Goal: Communication & Community: Answer question/provide support

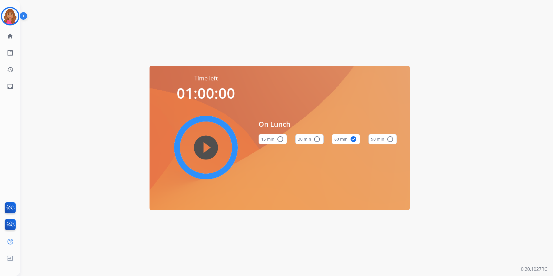
click at [16, 20] on img at bounding box center [10, 16] width 16 height 16
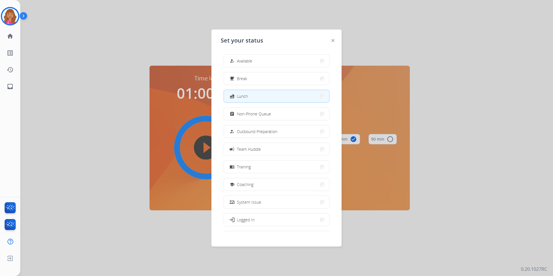
click at [326, 58] on div "how_to_reg Available free_breakfast Break fastfood Lunch assignment Non-Phone Q…" at bounding box center [277, 141] width 112 height 182
click at [312, 58] on button "how_to_reg Available" at bounding box center [276, 61] width 105 height 12
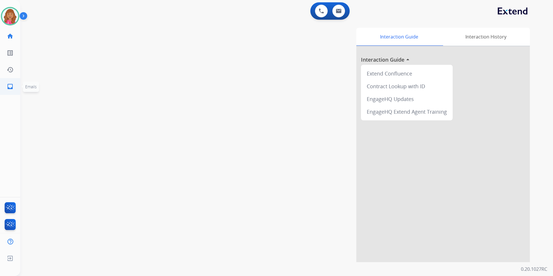
click at [12, 86] on mat-icon "inbox" at bounding box center [10, 86] width 7 height 7
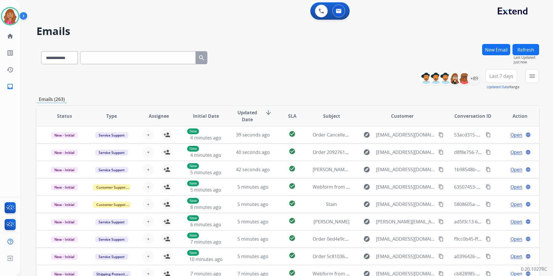
click at [534, 78] on mat-icon "menu" at bounding box center [532, 76] width 7 height 7
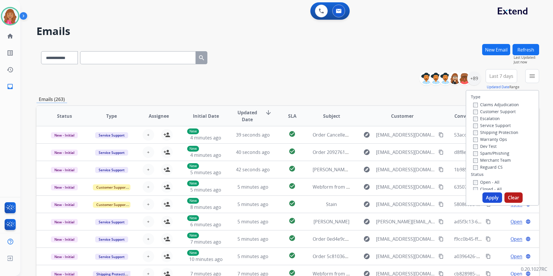
click at [482, 184] on label "Open - All" at bounding box center [486, 181] width 26 height 5
click at [486, 169] on label "Reguard CS" at bounding box center [488, 166] width 30 height 5
click at [490, 132] on label "Shipping Protection" at bounding box center [495, 132] width 45 height 5
click at [494, 111] on label "Customer Support" at bounding box center [494, 111] width 43 height 5
click at [492, 196] on button "Apply" at bounding box center [493, 197] width 20 height 10
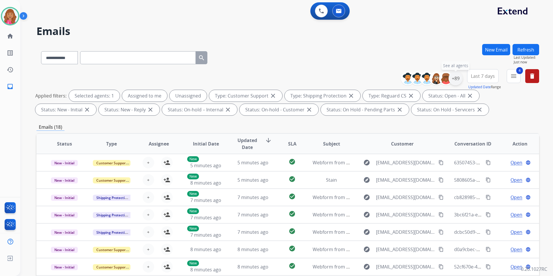
click at [456, 76] on div "+89" at bounding box center [456, 78] width 14 height 14
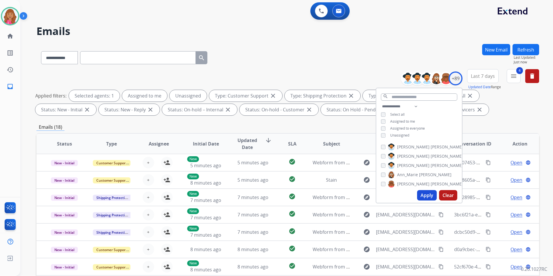
click at [393, 135] on span "Unassigned" at bounding box center [399, 135] width 19 height 5
click at [426, 198] on button "Apply" at bounding box center [427, 195] width 20 height 10
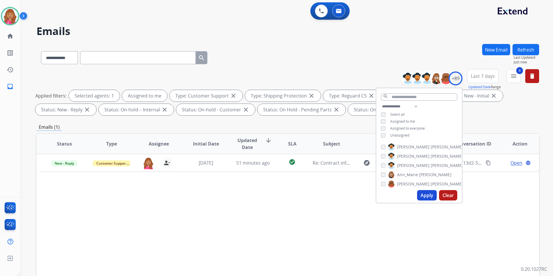
click at [242, 205] on div "Status Type Assignee Initial Date Updated Date arrow_downward SLA Subject Custo…" at bounding box center [287, 230] width 503 height 194
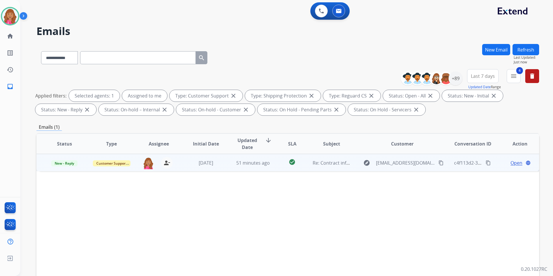
click at [513, 162] on span "Open" at bounding box center [517, 162] width 12 height 7
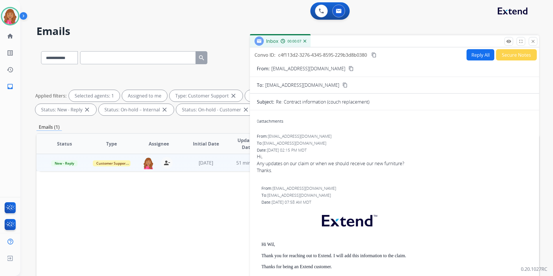
click at [349, 68] on mat-icon "content_copy" at bounding box center [351, 68] width 5 height 5
click at [475, 54] on button "Reply All" at bounding box center [481, 54] width 28 height 11
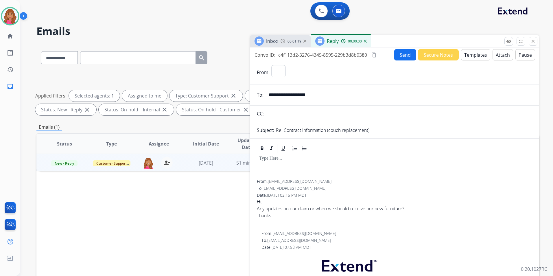
click at [474, 53] on button "Templates" at bounding box center [475, 54] width 29 height 11
select select "**********"
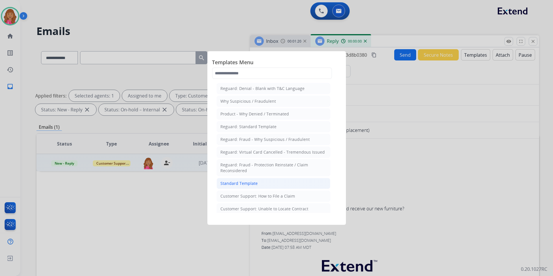
click at [264, 182] on li "Standard Template" at bounding box center [274, 183] width 114 height 11
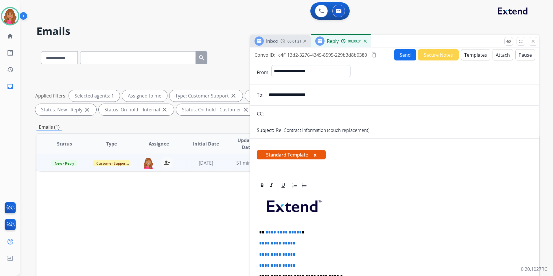
click at [298, 232] on span "**********" at bounding box center [284, 232] width 36 height 4
drag, startPoint x: 303, startPoint y: 261, endPoint x: 251, endPoint y: 243, distance: 55.0
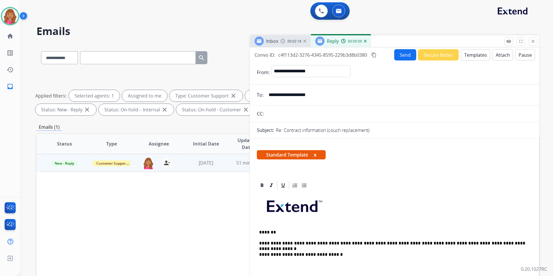
click at [270, 266] on p "To enrich screen reader interactions, please activate Accessibility in Grammarl…" at bounding box center [394, 268] width 271 height 11
click at [376, 55] on mat-icon "content_copy" at bounding box center [374, 54] width 5 height 5
click at [400, 56] on button "Send" at bounding box center [405, 54] width 22 height 11
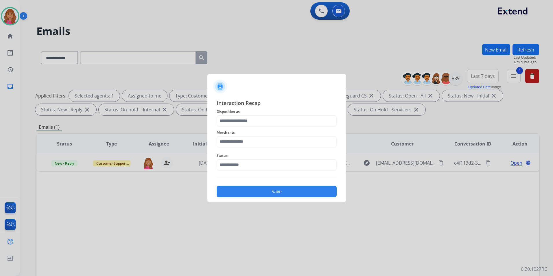
click at [14, 18] on div at bounding box center [276, 138] width 553 height 276
click at [256, 125] on input "text" at bounding box center [277, 121] width 120 height 12
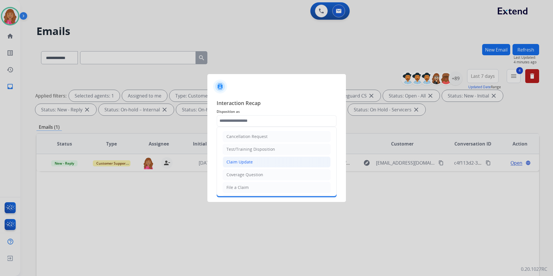
click at [252, 162] on div "Claim Update" at bounding box center [240, 162] width 26 height 6
type input "**********"
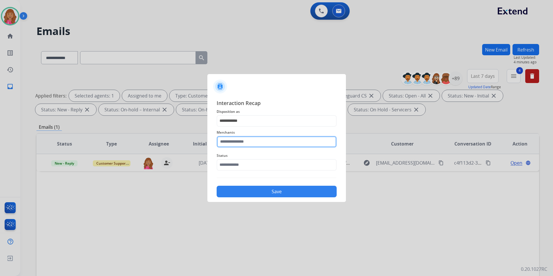
click at [251, 144] on input "text" at bounding box center [277, 142] width 120 height 12
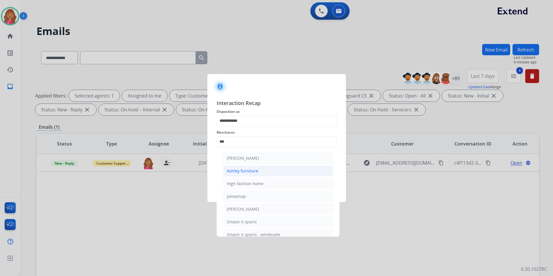
click at [251, 169] on div "Ashley furniture" at bounding box center [243, 171] width 32 height 6
type input "**********"
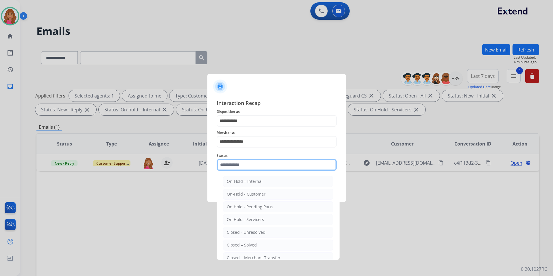
drag, startPoint x: 248, startPoint y: 168, endPoint x: 248, endPoint y: 172, distance: 4.6
click at [247, 168] on input "text" at bounding box center [277, 165] width 120 height 12
click at [239, 245] on div "Closed – Solved" at bounding box center [242, 245] width 30 height 6
type input "**********"
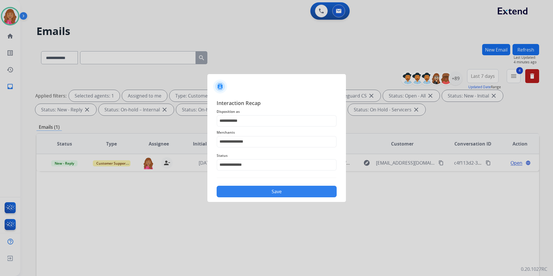
click at [277, 196] on button "Save" at bounding box center [277, 192] width 120 height 12
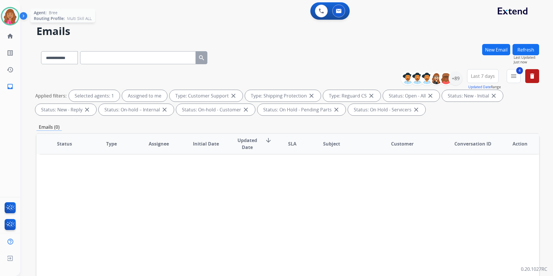
click at [10, 22] on img at bounding box center [10, 16] width 16 height 16
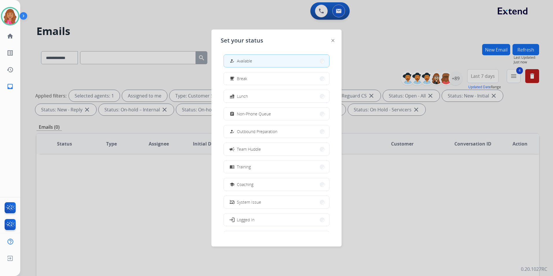
click at [258, 115] on span "Non-Phone Queue" at bounding box center [254, 114] width 34 height 6
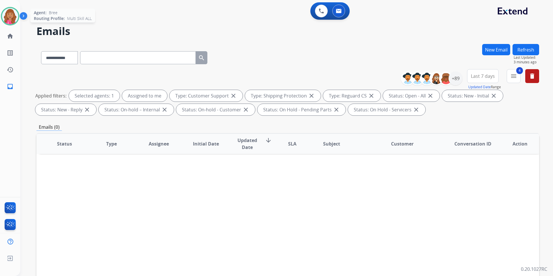
click at [8, 12] on img at bounding box center [10, 16] width 16 height 16
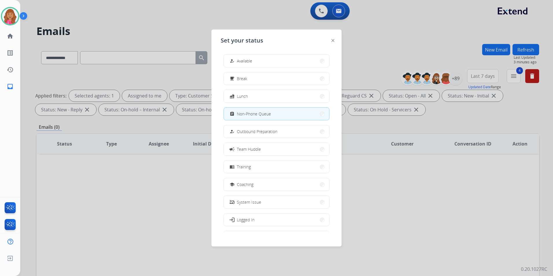
click at [242, 65] on button "how_to_reg Available" at bounding box center [276, 61] width 105 height 12
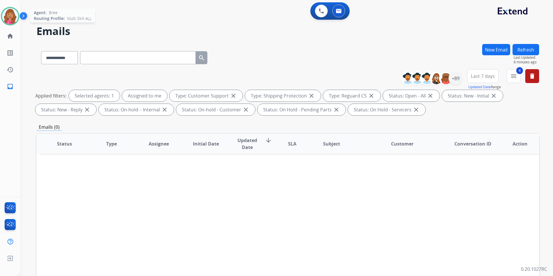
click at [11, 17] on img at bounding box center [10, 16] width 16 height 16
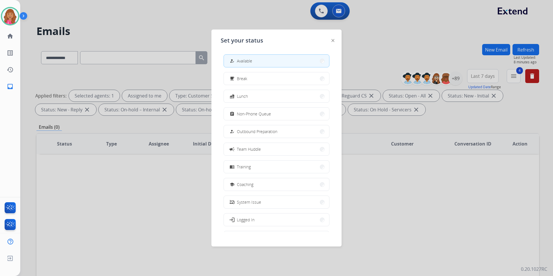
click at [102, 27] on div at bounding box center [276, 138] width 553 height 276
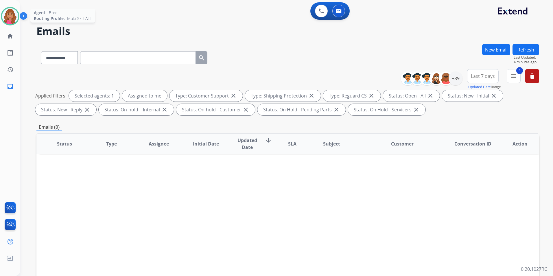
click at [9, 21] on img at bounding box center [10, 16] width 16 height 16
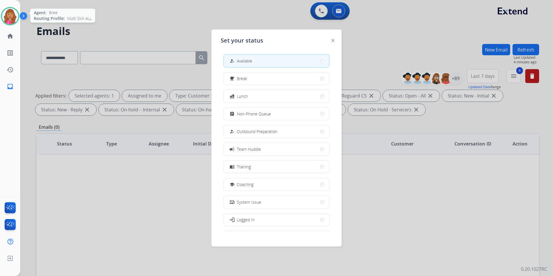
click at [9, 21] on img at bounding box center [10, 16] width 16 height 16
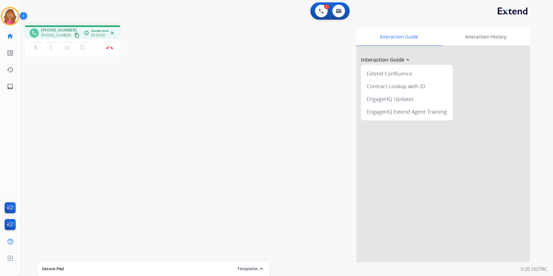
drag, startPoint x: 71, startPoint y: 33, endPoint x: 69, endPoint y: 37, distance: 4.4
click at [74, 33] on mat-icon "content_copy" at bounding box center [76, 35] width 5 height 5
click at [108, 45] on button "Disconnect" at bounding box center [110, 48] width 12 height 12
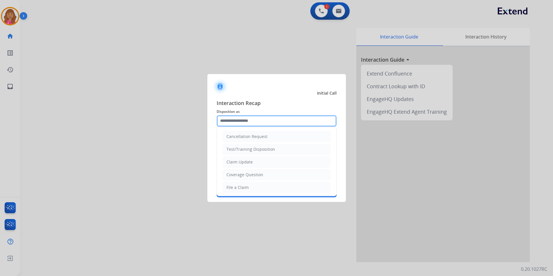
click at [268, 116] on input "text" at bounding box center [277, 121] width 120 height 12
click at [261, 165] on li "Claim Update" at bounding box center [277, 162] width 108 height 11
type input "**********"
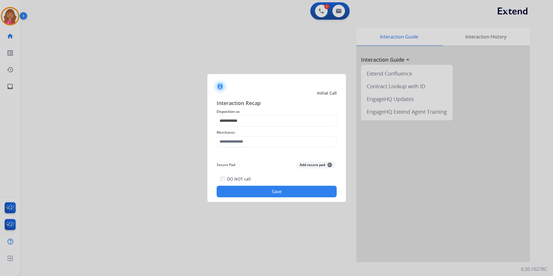
click at [247, 134] on span "Merchants" at bounding box center [277, 132] width 120 height 7
click at [245, 140] on input "text" at bounding box center [277, 142] width 120 height 12
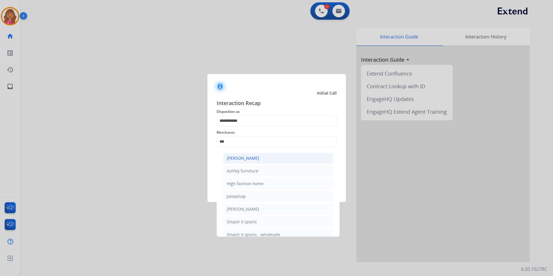
click at [255, 156] on div "[PERSON_NAME]" at bounding box center [243, 158] width 32 height 6
type input "**********"
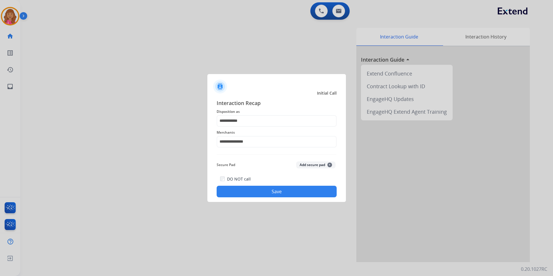
click at [252, 186] on button "Save" at bounding box center [277, 192] width 120 height 12
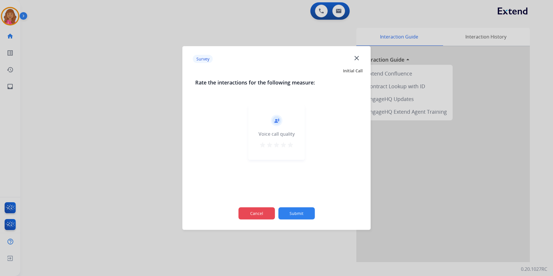
click at [259, 213] on button "Cancel" at bounding box center [256, 213] width 36 height 12
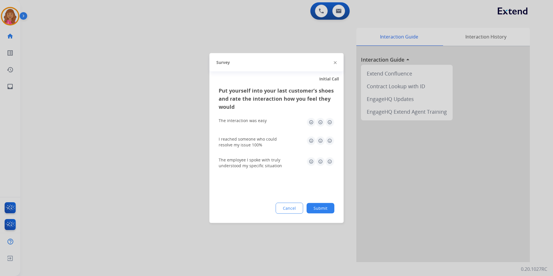
click at [427, 5] on div at bounding box center [276, 138] width 553 height 276
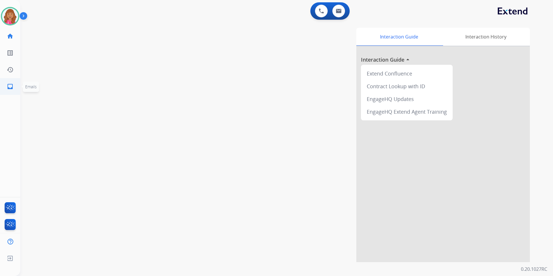
click at [12, 87] on mat-icon "inbox" at bounding box center [10, 86] width 7 height 7
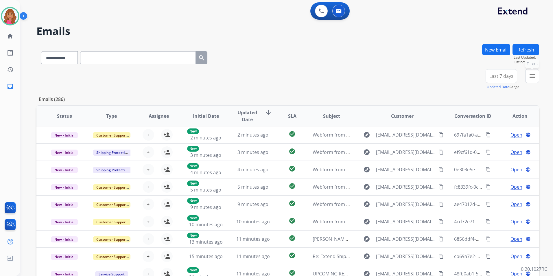
click at [529, 77] on mat-icon "menu" at bounding box center [532, 76] width 7 height 7
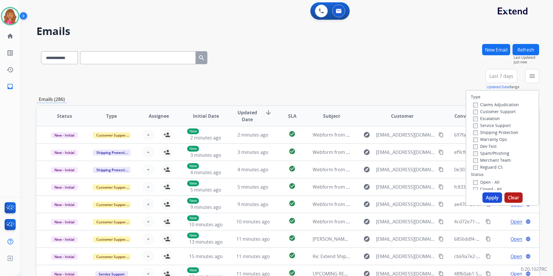
click at [486, 180] on label "Open - All" at bounding box center [486, 181] width 26 height 5
click at [488, 163] on div "Reguard CS" at bounding box center [496, 166] width 46 height 7
click at [487, 166] on label "Reguard CS" at bounding box center [488, 166] width 30 height 5
click at [492, 133] on label "Shipping Protection" at bounding box center [495, 132] width 45 height 5
click at [495, 111] on label "Customer Support" at bounding box center [494, 111] width 43 height 5
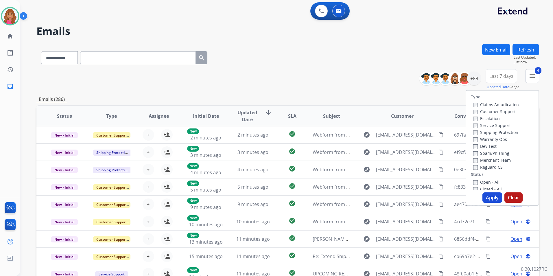
click at [495, 199] on button "Apply" at bounding box center [493, 197] width 20 height 10
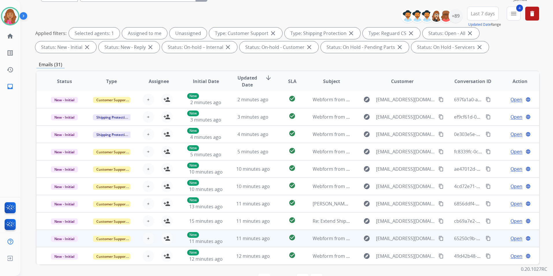
scroll to position [81, 0]
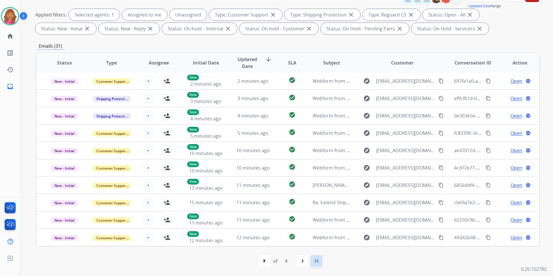
click at [318, 262] on mat-icon "last_page" at bounding box center [316, 261] width 7 height 7
select select "*"
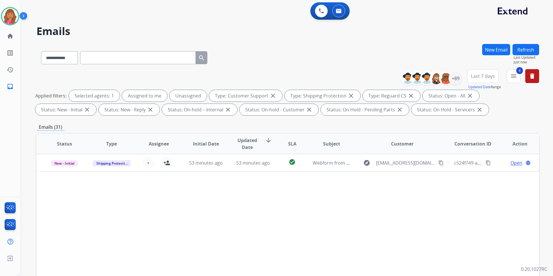
scroll to position [0, 0]
click at [247, 259] on div "Status Type Assignee Initial Date Updated Date arrow_downward SLA Subject Custo…" at bounding box center [287, 230] width 503 height 194
click at [10, 13] on img at bounding box center [10, 16] width 16 height 16
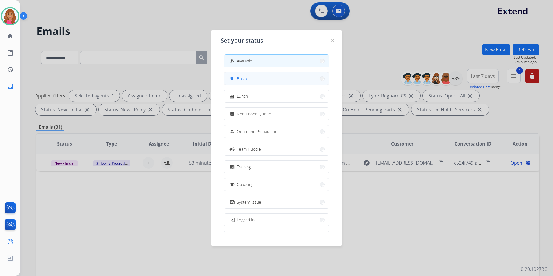
click at [246, 77] on span "Break" at bounding box center [242, 79] width 10 height 6
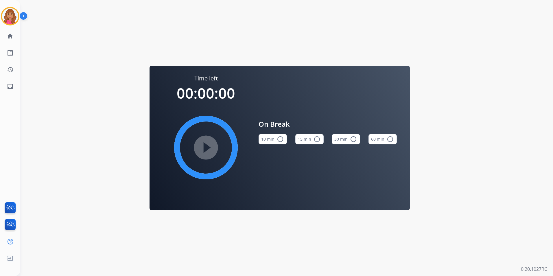
click at [316, 138] on mat-icon "radio_button_unchecked" at bounding box center [317, 139] width 7 height 7
click at [7, 24] on div at bounding box center [10, 16] width 19 height 19
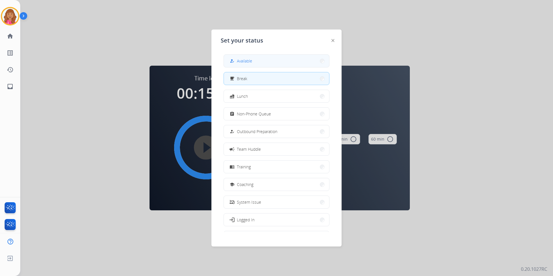
click at [268, 58] on button "how_to_reg Available" at bounding box center [276, 61] width 105 height 12
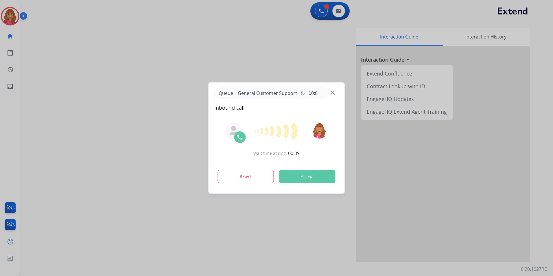
click at [195, 261] on div at bounding box center [276, 138] width 553 height 276
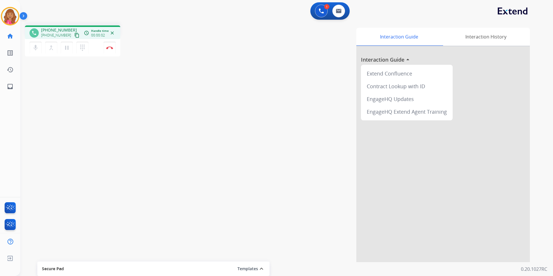
click at [74, 35] on mat-icon "content_copy" at bounding box center [76, 35] width 5 height 5
click at [116, 49] on div "mic Mute merge_type Bridge pause Hold dialpad Dialpad Disconnect" at bounding box center [72, 47] width 95 height 17
click at [109, 49] on img at bounding box center [109, 47] width 7 height 3
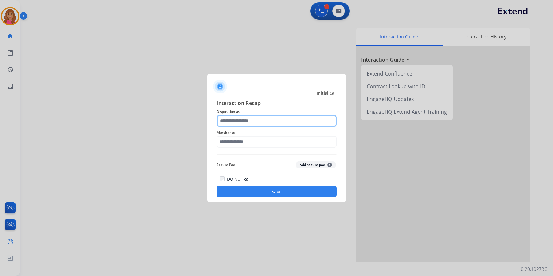
click at [254, 123] on input "text" at bounding box center [277, 121] width 120 height 12
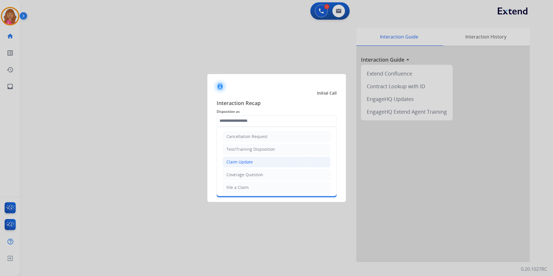
click at [258, 165] on li "Claim Update" at bounding box center [277, 162] width 108 height 11
type input "**********"
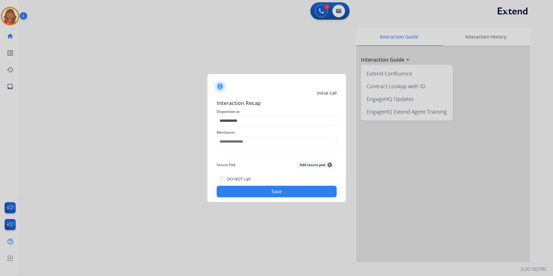
click at [245, 135] on span "Merchants" at bounding box center [277, 132] width 120 height 7
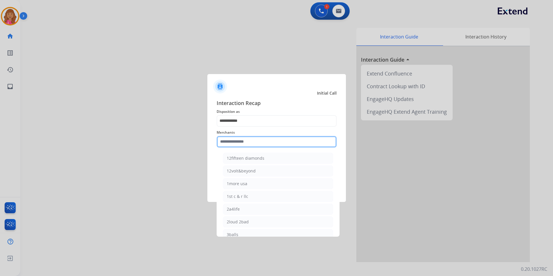
click at [245, 140] on input "text" at bounding box center [277, 142] width 120 height 12
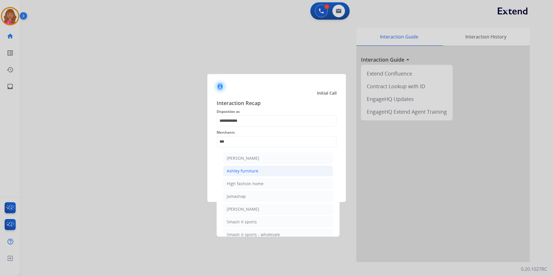
click at [256, 169] on div "Ashley furniture" at bounding box center [243, 171] width 32 height 6
type input "**********"
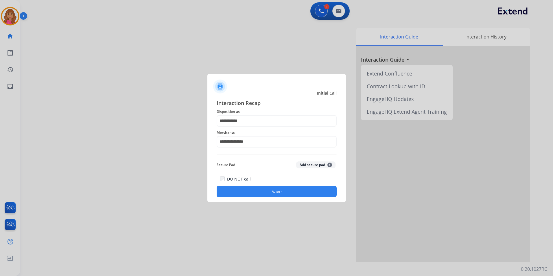
click at [253, 192] on button "Save" at bounding box center [277, 192] width 120 height 12
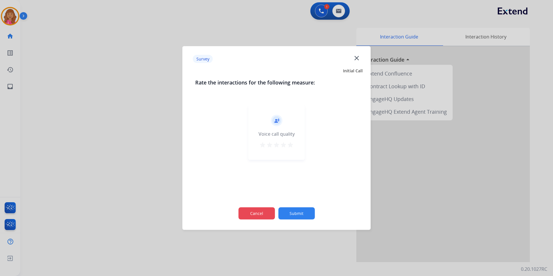
click at [260, 216] on button "Cancel" at bounding box center [256, 213] width 36 height 12
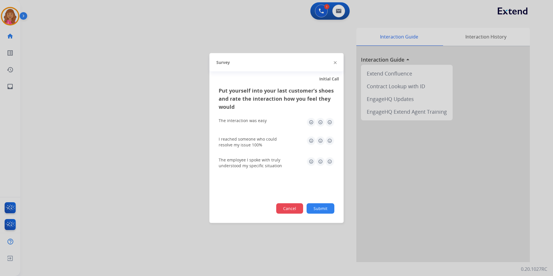
click at [289, 210] on button "Cancel" at bounding box center [289, 208] width 27 height 10
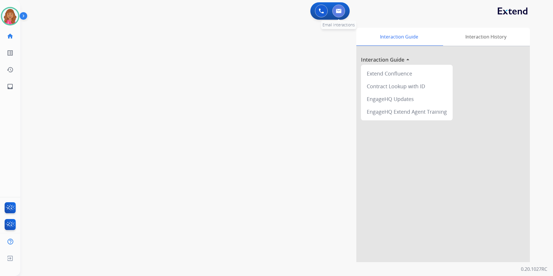
click at [339, 10] on img at bounding box center [339, 11] width 6 height 5
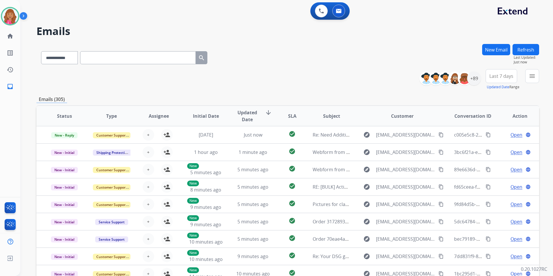
click at [502, 47] on button "New Email" at bounding box center [496, 49] width 28 height 11
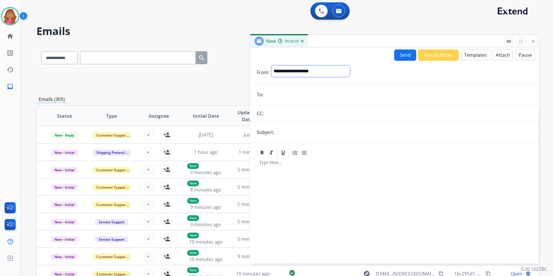
click at [318, 71] on select "**********" at bounding box center [310, 71] width 79 height 12
select select "**********"
click at [271, 65] on select "**********" at bounding box center [310, 71] width 79 height 12
click at [294, 92] on input "email" at bounding box center [398, 95] width 267 height 12
type input "*"
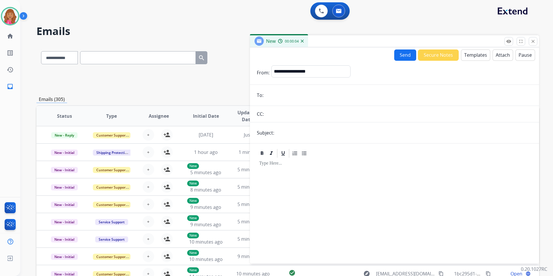
paste input "**********"
type input "**********"
click at [473, 55] on button "Templates" at bounding box center [475, 54] width 29 height 11
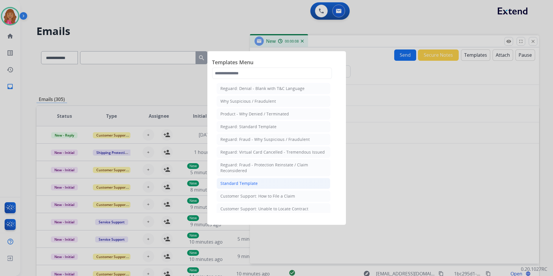
click at [263, 182] on li "Standard Template" at bounding box center [274, 183] width 114 height 11
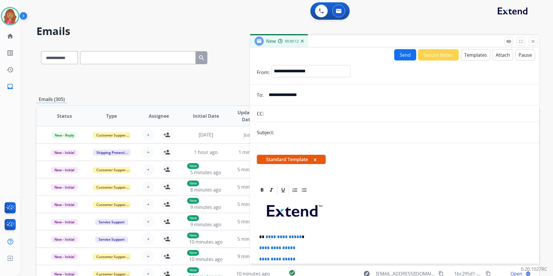
click at [474, 55] on button "Templates" at bounding box center [475, 54] width 29 height 11
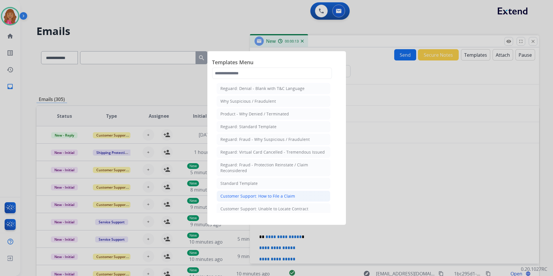
click at [292, 192] on li "Customer Support: How to File a Claim" at bounding box center [274, 196] width 114 height 11
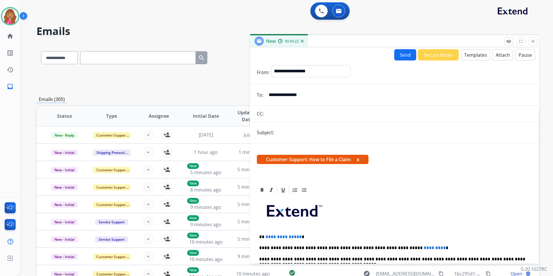
click at [298, 236] on span "**********" at bounding box center [284, 237] width 36 height 4
click at [11, 19] on img at bounding box center [10, 16] width 16 height 16
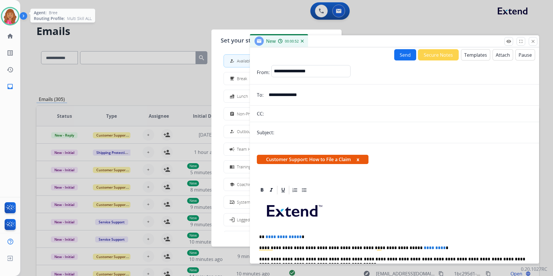
click at [14, 17] on img at bounding box center [10, 16] width 16 height 16
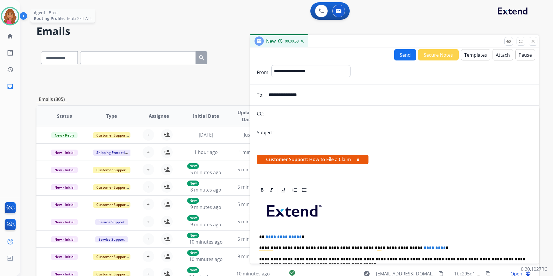
click at [16, 19] on img at bounding box center [10, 16] width 16 height 16
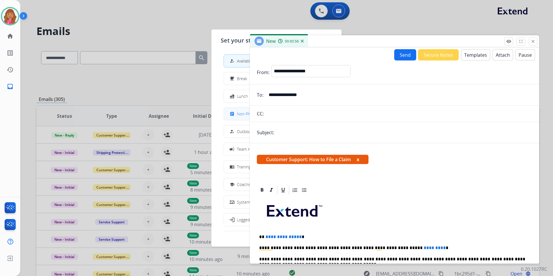
click at [232, 111] on div "assignment" at bounding box center [233, 114] width 8 height 7
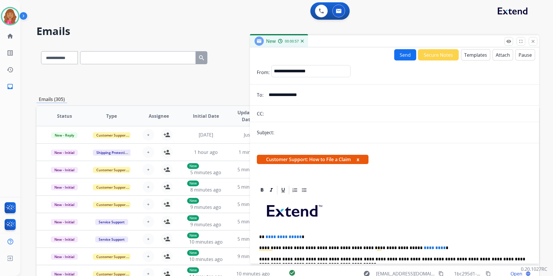
click at [298, 236] on p "**********" at bounding box center [392, 236] width 266 height 5
click at [424, 247] on span "*********" at bounding box center [435, 248] width 22 height 4
drag, startPoint x: 394, startPoint y: 248, endPoint x: 397, endPoint y: 249, distance: 3.2
click at [394, 248] on p "**********" at bounding box center [392, 247] width 266 height 5
click at [394, 54] on button "Send" at bounding box center [405, 54] width 22 height 11
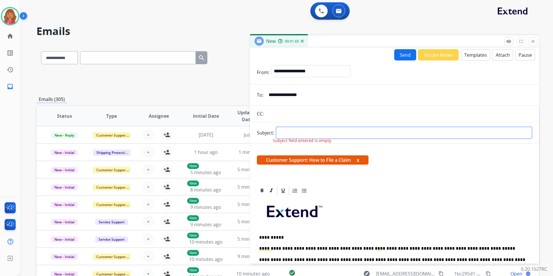
click at [304, 128] on input "text" at bounding box center [404, 133] width 256 height 12
type input "**********"
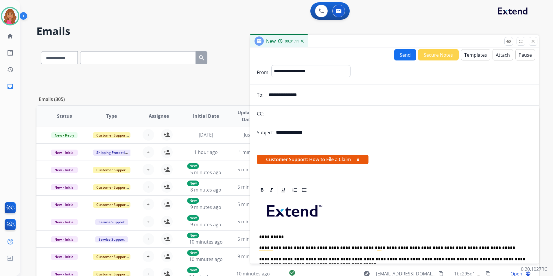
click at [394, 56] on button "Send" at bounding box center [405, 54] width 22 height 11
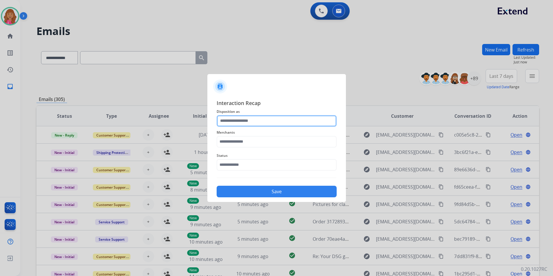
click at [261, 121] on input "text" at bounding box center [277, 121] width 120 height 12
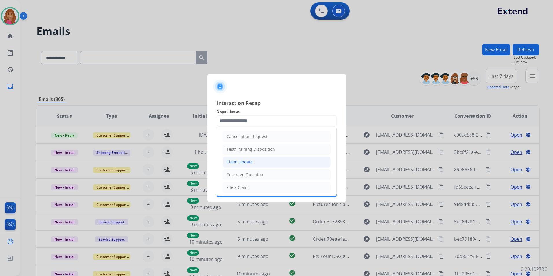
click at [261, 163] on li "Claim Update" at bounding box center [277, 162] width 108 height 11
type input "**********"
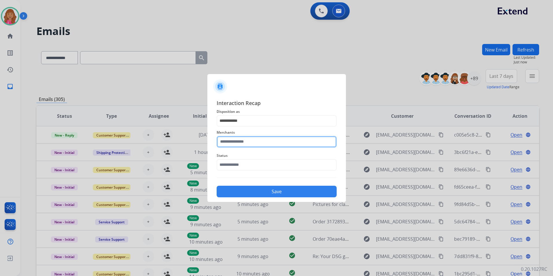
click at [254, 145] on input "text" at bounding box center [277, 142] width 120 height 12
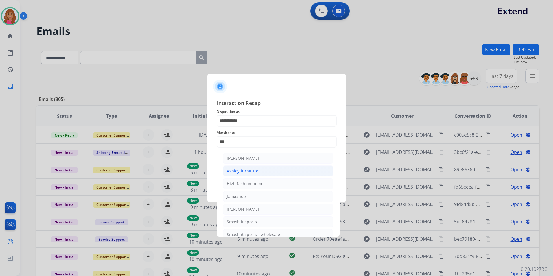
click at [276, 171] on li "Ashley furniture" at bounding box center [278, 171] width 110 height 11
type input "**********"
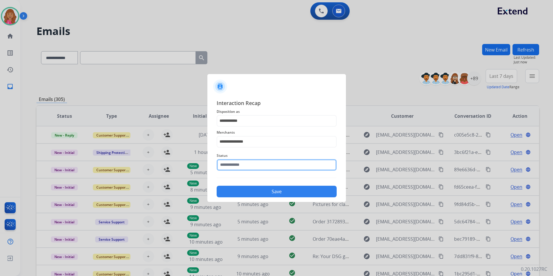
click at [254, 168] on input "text" at bounding box center [277, 165] width 120 height 12
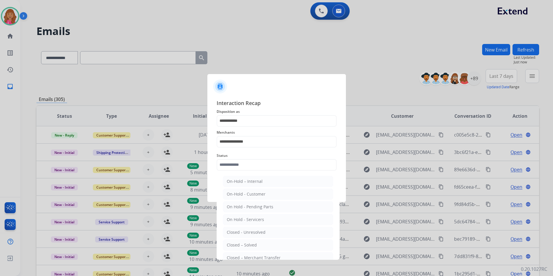
click at [253, 243] on div "Closed – Solved" at bounding box center [242, 245] width 30 height 6
type input "**********"
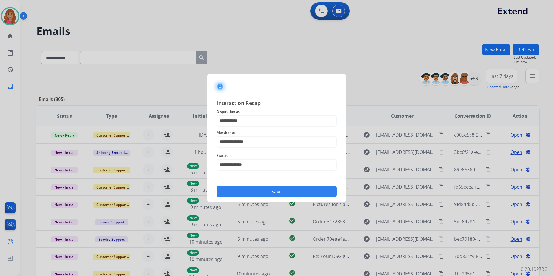
click at [251, 190] on button "Save" at bounding box center [277, 192] width 120 height 12
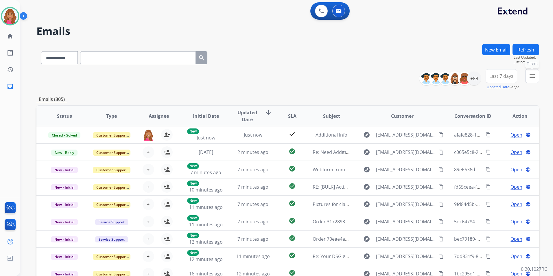
click at [534, 78] on mat-icon "menu" at bounding box center [532, 76] width 7 height 7
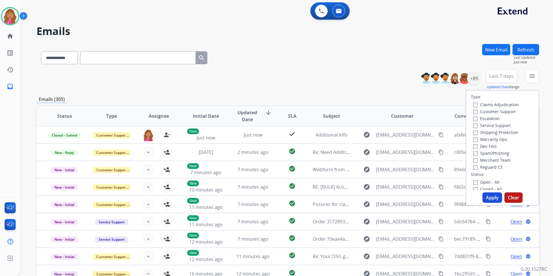
click at [479, 181] on label "Open - All" at bounding box center [486, 181] width 26 height 5
click at [481, 169] on label "Reguard CS" at bounding box center [488, 166] width 30 height 5
click at [490, 132] on label "Shipping Protection" at bounding box center [495, 132] width 45 height 5
click at [494, 113] on label "Customer Support" at bounding box center [494, 111] width 43 height 5
click at [491, 197] on button "Apply" at bounding box center [493, 197] width 20 height 10
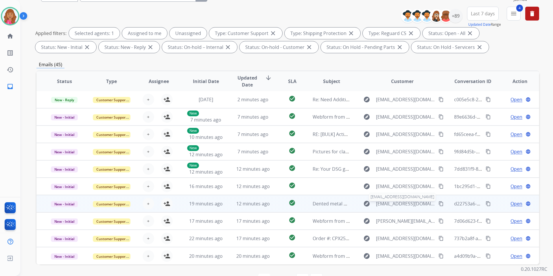
scroll to position [81, 0]
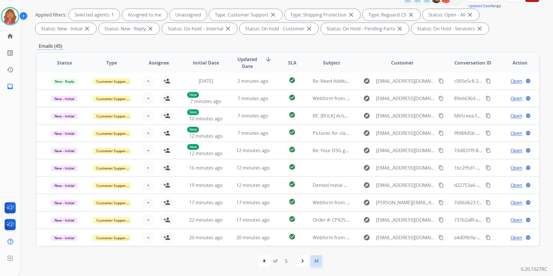
click at [321, 259] on div "last_page" at bounding box center [316, 261] width 13 height 13
select select "*"
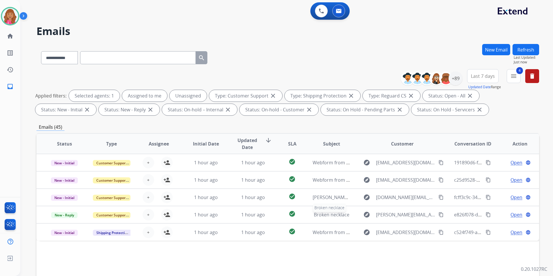
scroll to position [0, 0]
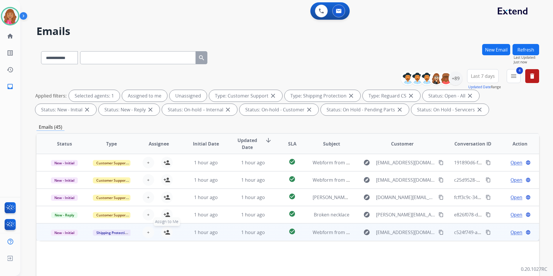
click at [167, 232] on mat-icon "person_add" at bounding box center [166, 232] width 7 height 7
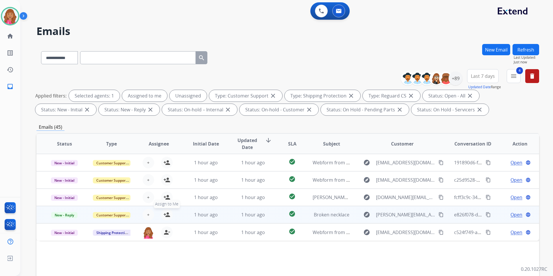
click at [169, 217] on mat-icon "person_add" at bounding box center [166, 214] width 7 height 7
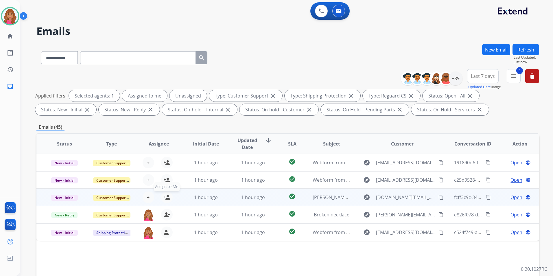
click at [169, 195] on mat-icon "person_add" at bounding box center [166, 197] width 7 height 7
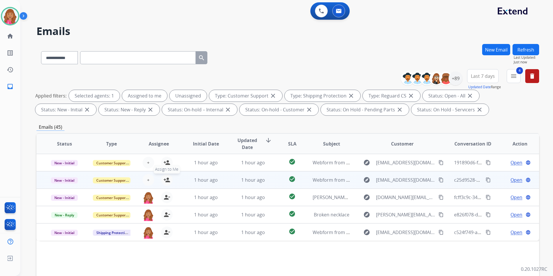
click at [166, 179] on mat-icon "person_add" at bounding box center [166, 180] width 7 height 7
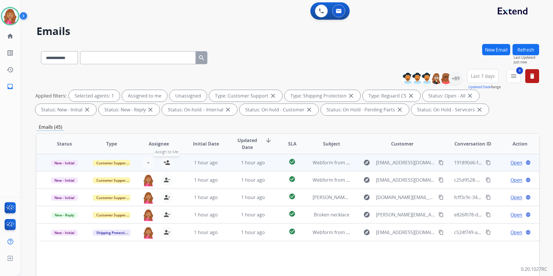
drag, startPoint x: 167, startPoint y: 161, endPoint x: 170, endPoint y: 162, distance: 3.5
click at [167, 161] on mat-icon "person_add" at bounding box center [166, 162] width 7 height 7
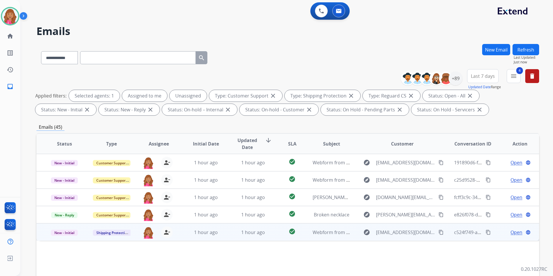
click at [511, 234] on span "Open" at bounding box center [517, 232] width 12 height 7
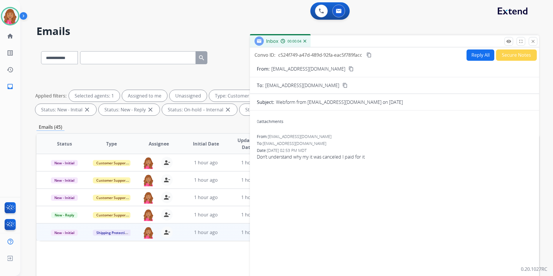
click at [349, 67] on mat-icon "content_copy" at bounding box center [351, 68] width 5 height 5
click at [467, 58] on button "Reply All" at bounding box center [481, 54] width 28 height 11
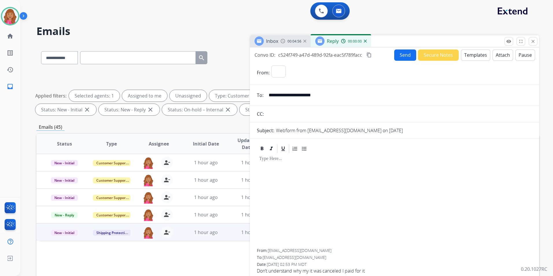
click at [477, 56] on button "Templates" at bounding box center [475, 54] width 29 height 11
select select "**********"
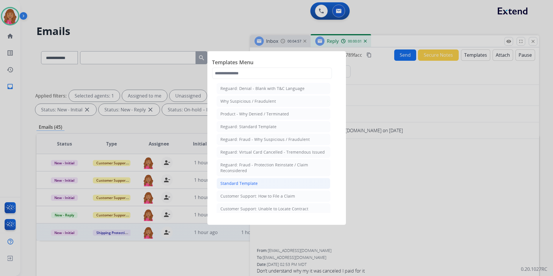
click at [273, 183] on li "Standard Template" at bounding box center [274, 183] width 114 height 11
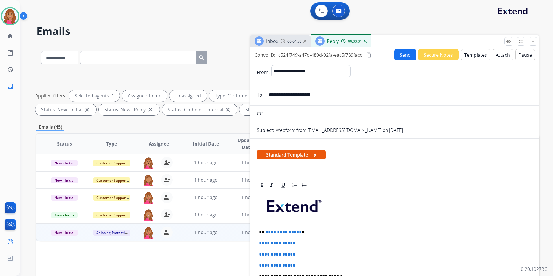
click at [299, 230] on p "**********" at bounding box center [392, 232] width 266 height 5
click at [299, 231] on p "**********" at bounding box center [392, 232] width 266 height 5
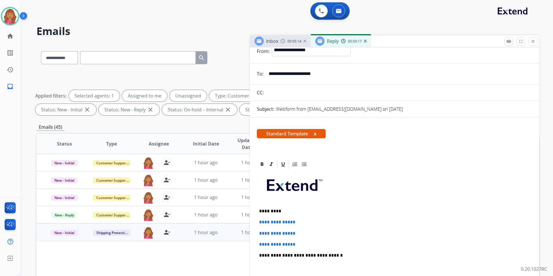
scroll to position [29, 0]
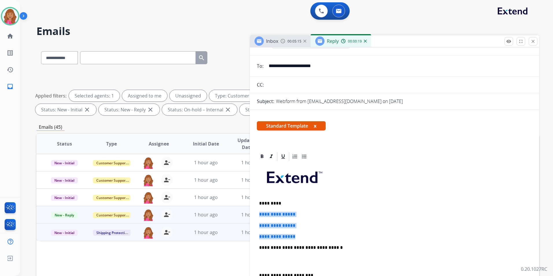
drag, startPoint x: 294, startPoint y: 231, endPoint x: 248, endPoint y: 208, distance: 51.2
click at [248, 208] on div "**********" at bounding box center [287, 200] width 503 height 313
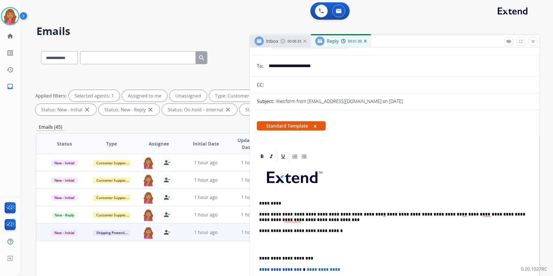
click at [266, 247] on p "To enrich screen reader interactions, please activate Accessibility in Grammarl…" at bounding box center [394, 244] width 271 height 11
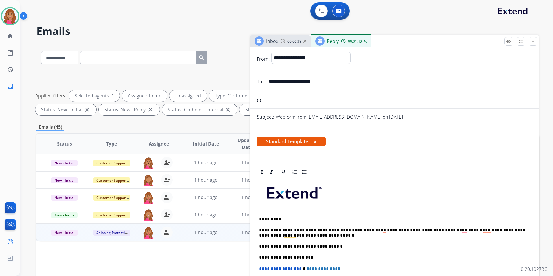
scroll to position [0, 0]
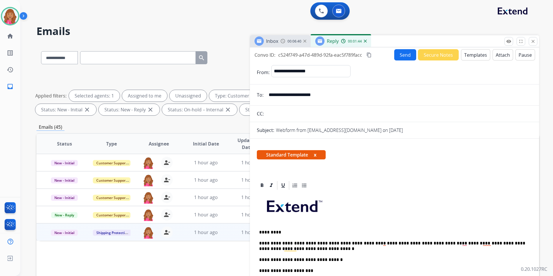
click at [369, 57] on mat-icon "content_copy" at bounding box center [369, 54] width 5 height 5
click at [398, 56] on button "Send" at bounding box center [405, 54] width 22 height 11
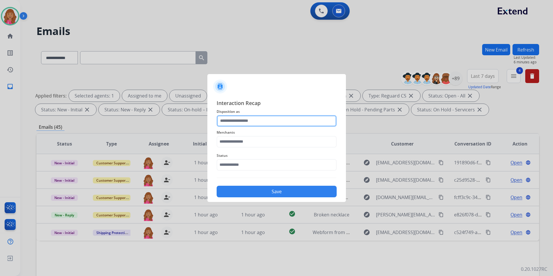
click at [250, 122] on input "text" at bounding box center [277, 121] width 120 height 12
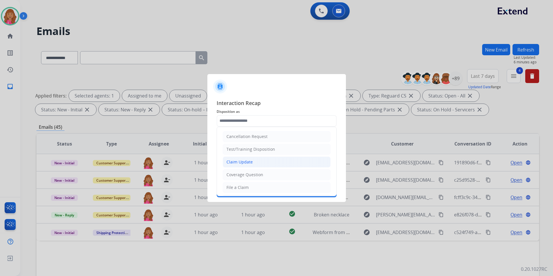
click at [247, 161] on div "Claim Update" at bounding box center [240, 162] width 26 height 6
type input "**********"
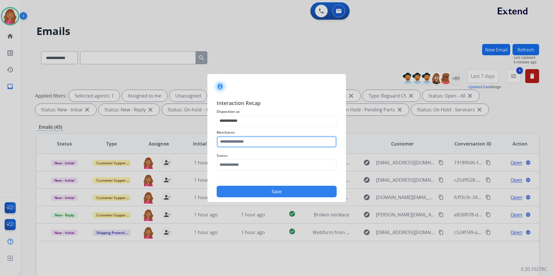
click at [250, 145] on input "text" at bounding box center [277, 142] width 120 height 12
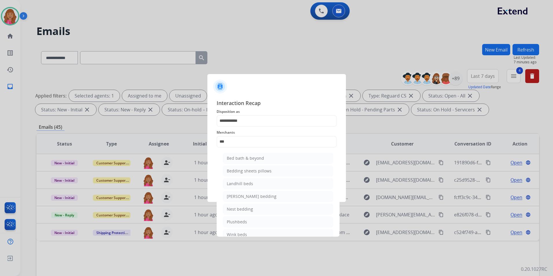
click at [252, 159] on div "Bed bath & beyond" at bounding box center [245, 158] width 37 height 6
type input "**********"
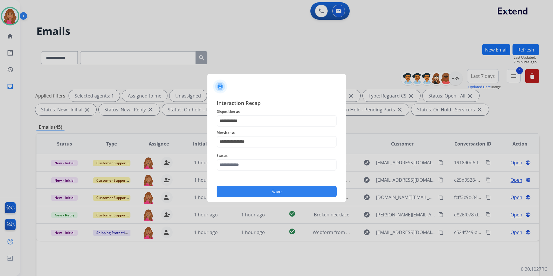
click at [258, 169] on div "Status" at bounding box center [277, 161] width 120 height 23
click at [257, 167] on input "text" at bounding box center [277, 165] width 120 height 12
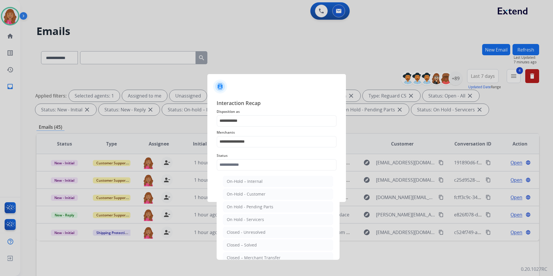
click at [259, 242] on li "Closed – Solved" at bounding box center [278, 245] width 110 height 11
type input "**********"
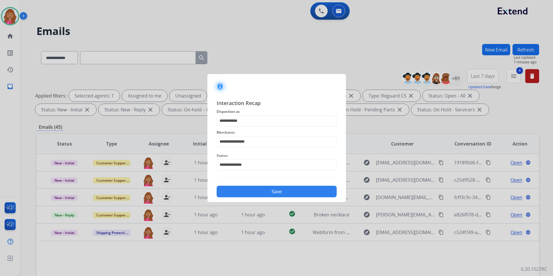
click at [261, 196] on button "Save" at bounding box center [277, 192] width 120 height 12
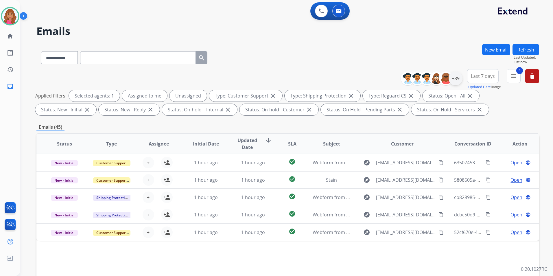
click at [455, 82] on div "+89" at bounding box center [456, 78] width 14 height 14
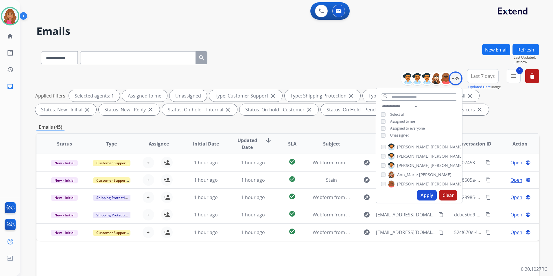
drag, startPoint x: 403, startPoint y: 135, endPoint x: 412, endPoint y: 158, distance: 24.7
click at [403, 135] on span "Unassigned" at bounding box center [399, 135] width 19 height 5
click at [421, 196] on button "Apply" at bounding box center [427, 195] width 20 height 10
select select "*"
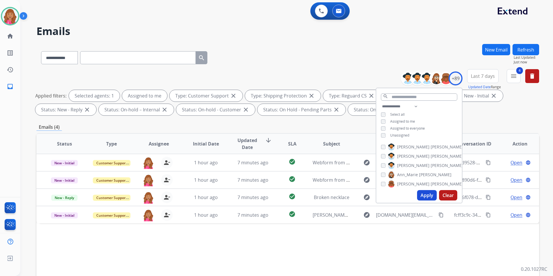
click at [352, 255] on div "Status Type Assignee Initial Date Updated Date arrow_downward SLA Subject Custo…" at bounding box center [287, 230] width 503 height 194
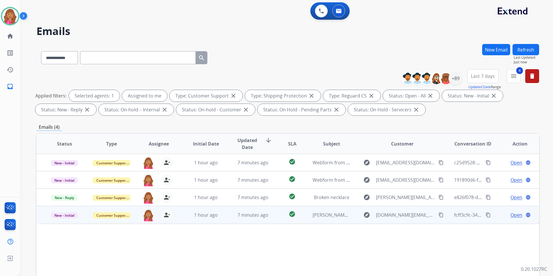
click at [511, 212] on span "Open" at bounding box center [517, 215] width 12 height 7
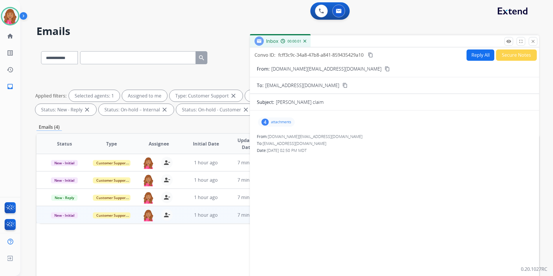
click at [286, 124] on p "attachments" at bounding box center [281, 122] width 20 height 5
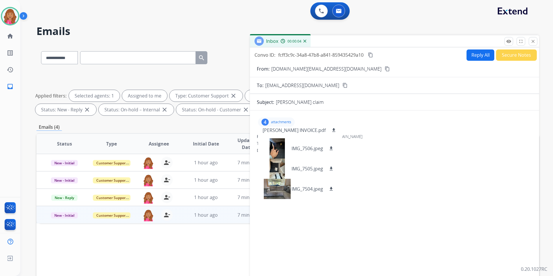
click at [385, 67] on mat-icon "content_copy" at bounding box center [387, 68] width 5 height 5
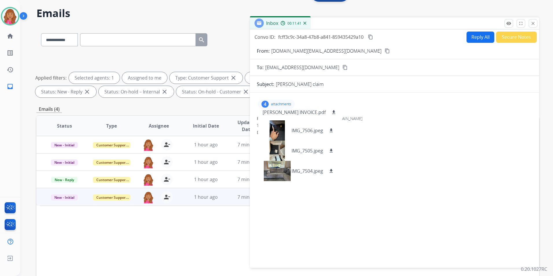
scroll to position [0, 0]
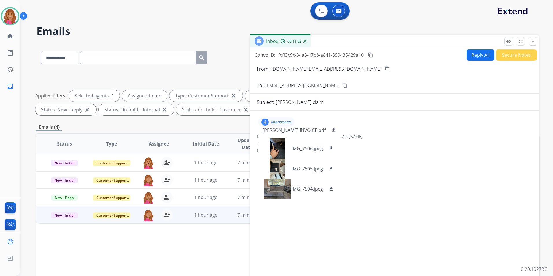
click at [384, 67] on button "content_copy" at bounding box center [387, 68] width 7 height 7
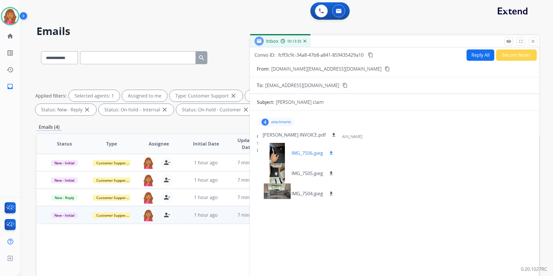
scroll to position [5, 0]
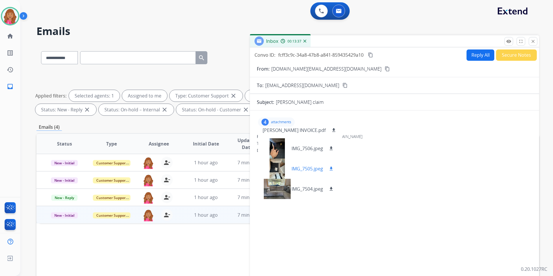
click at [273, 170] on div at bounding box center [277, 169] width 29 height 20
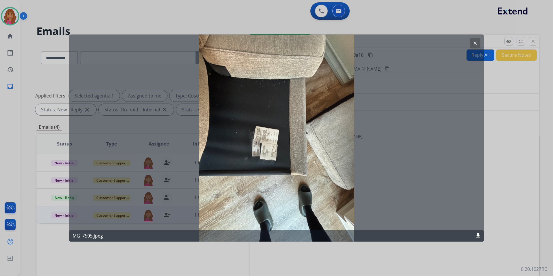
click at [472, 44] on button "clear" at bounding box center [475, 43] width 10 height 10
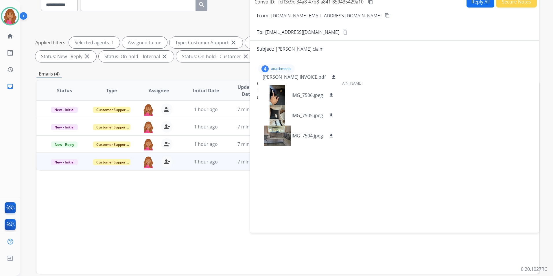
scroll to position [0, 0]
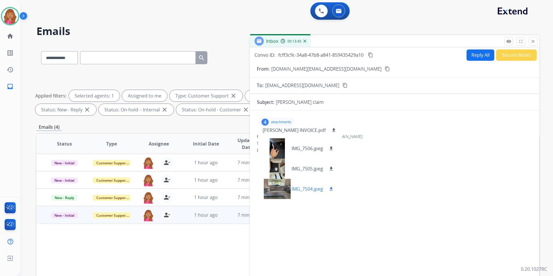
click at [331, 188] on mat-icon "download" at bounding box center [331, 188] width 5 height 5
click at [291, 148] on div "IMG_7506.jpeg download" at bounding box center [298, 148] width 81 height 20
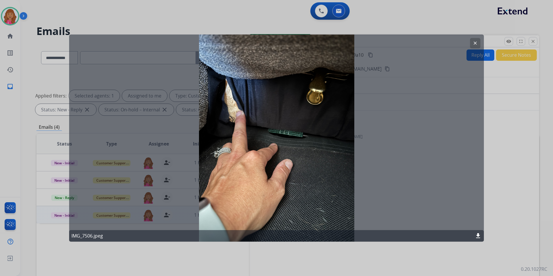
click at [406, 243] on div at bounding box center [276, 138] width 553 height 276
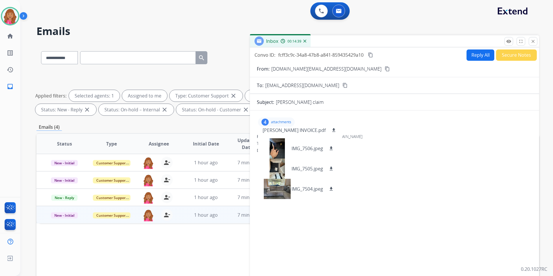
click at [475, 52] on button "Reply All" at bounding box center [481, 54] width 28 height 11
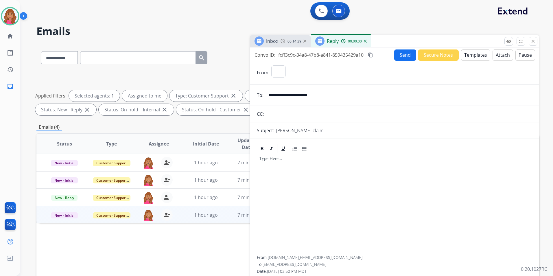
click at [475, 52] on button "Templates" at bounding box center [475, 54] width 29 height 11
select select "**********"
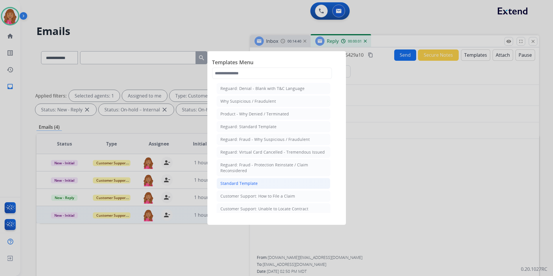
click at [271, 187] on li "Standard Template" at bounding box center [274, 183] width 114 height 11
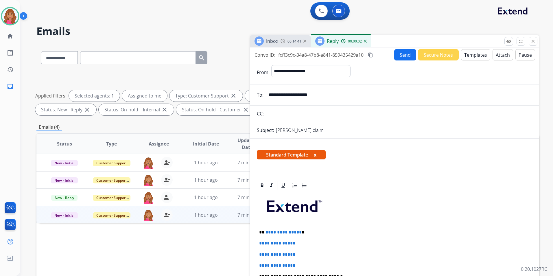
click at [299, 232] on p "**********" at bounding box center [392, 232] width 266 height 5
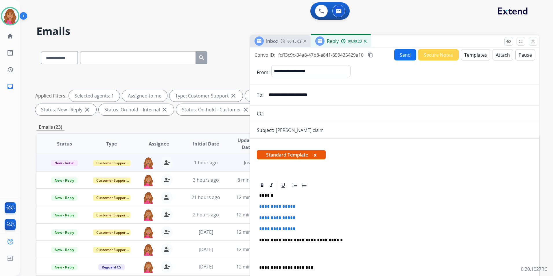
click at [316, 155] on button "x" at bounding box center [315, 154] width 3 height 7
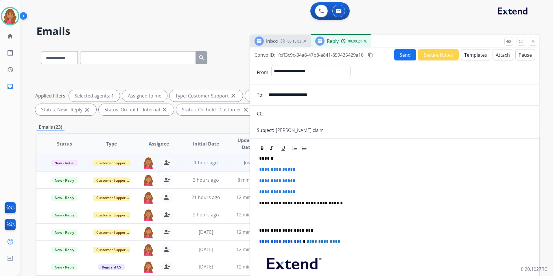
click at [479, 56] on button "Templates" at bounding box center [475, 54] width 29 height 11
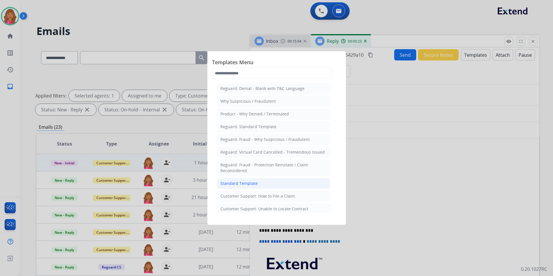
click at [254, 180] on li "Standard Template" at bounding box center [274, 183] width 114 height 11
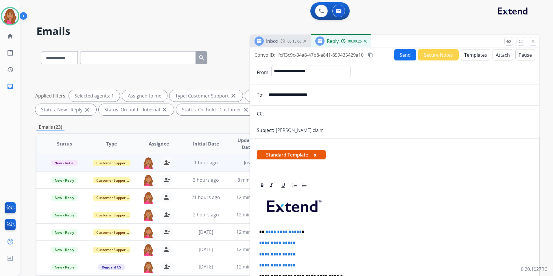
click at [299, 230] on p "**********" at bounding box center [392, 231] width 266 height 5
drag, startPoint x: 300, startPoint y: 260, endPoint x: 256, endPoint y: 243, distance: 47.5
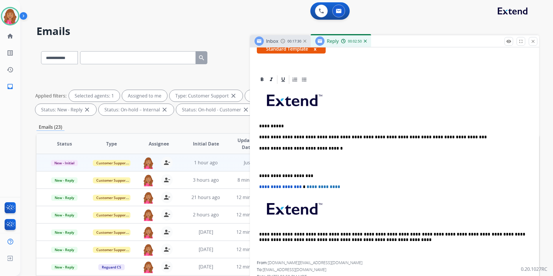
scroll to position [109, 0]
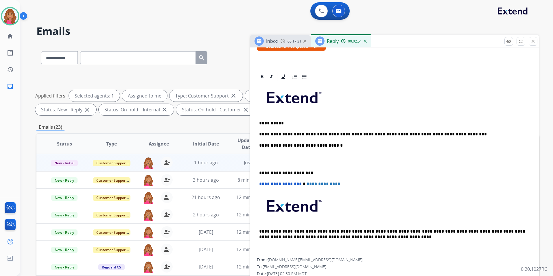
click at [277, 155] on p at bounding box center [392, 159] width 266 height 11
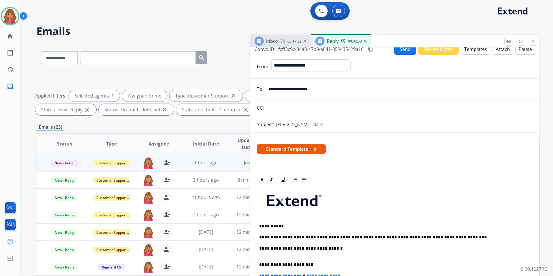
scroll to position [0, 0]
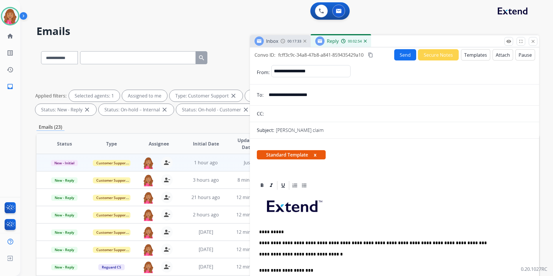
click at [370, 54] on mat-icon "content_copy" at bounding box center [370, 54] width 5 height 5
click at [394, 56] on button "Send" at bounding box center [405, 54] width 22 height 11
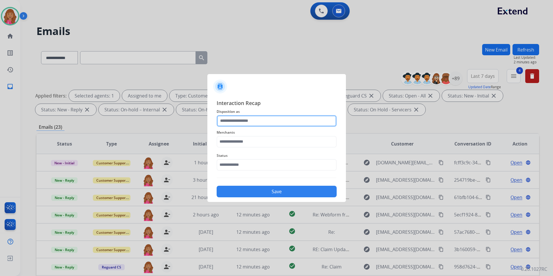
click at [265, 123] on input "text" at bounding box center [277, 121] width 120 height 12
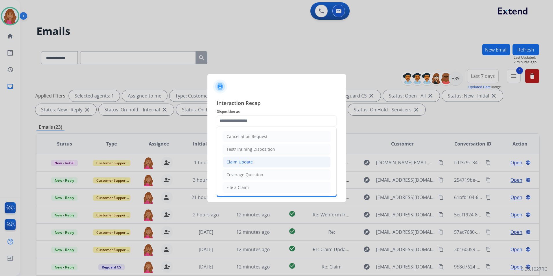
click at [252, 162] on div "Claim Update" at bounding box center [240, 162] width 26 height 6
type input "**********"
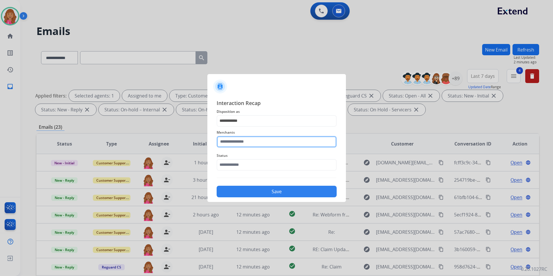
click at [233, 146] on input "text" at bounding box center [277, 142] width 120 height 12
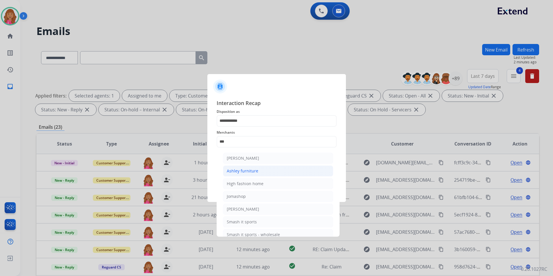
click at [256, 167] on li "Ashley furniture" at bounding box center [278, 171] width 110 height 11
type input "**********"
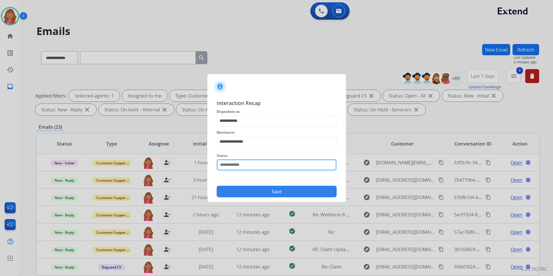
click at [256, 170] on input "text" at bounding box center [277, 165] width 120 height 12
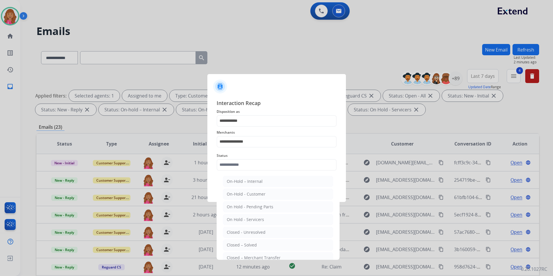
click at [248, 242] on li "Closed – Solved" at bounding box center [278, 245] width 110 height 11
type input "**********"
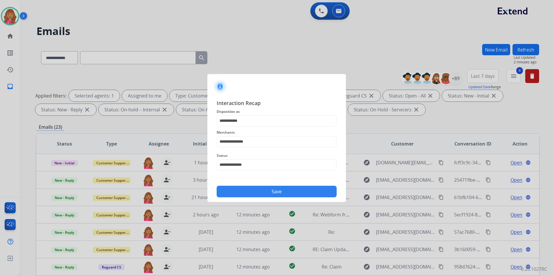
click at [243, 192] on button "Save" at bounding box center [277, 192] width 120 height 12
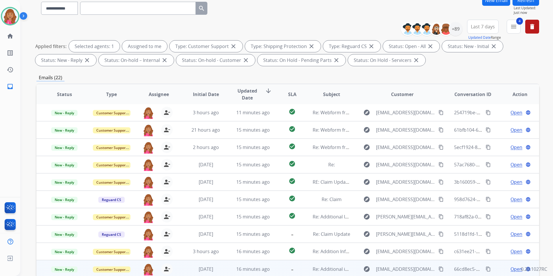
scroll to position [81, 0]
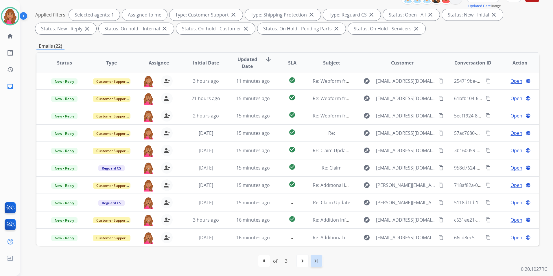
click at [319, 257] on div "last_page" at bounding box center [316, 261] width 13 height 13
select select "*"
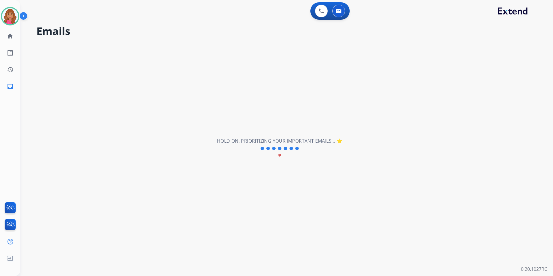
scroll to position [0, 0]
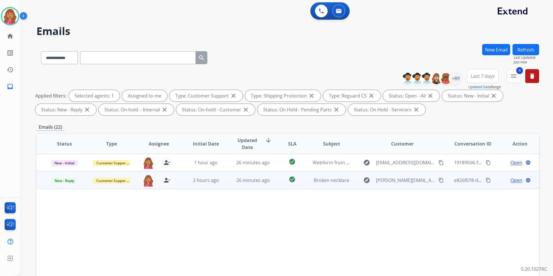
click at [511, 179] on span "Open" at bounding box center [517, 180] width 12 height 7
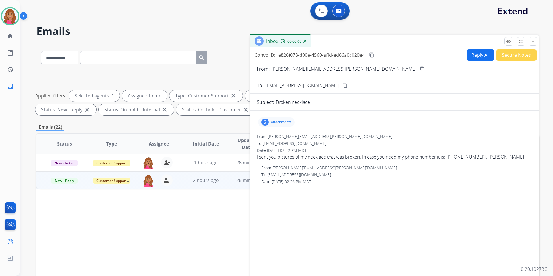
click at [280, 119] on div "2 attachments" at bounding box center [276, 121] width 37 height 9
click at [420, 68] on mat-icon "content_copy" at bounding box center [422, 68] width 5 height 5
click at [331, 158] on div "image1.jpeg download" at bounding box center [296, 157] width 76 height 20
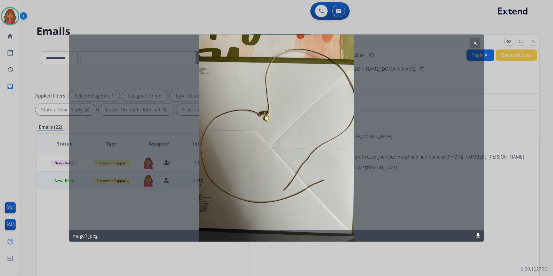
click at [479, 235] on mat-icon "download" at bounding box center [478, 235] width 7 height 7
click at [419, 262] on div at bounding box center [276, 138] width 553 height 276
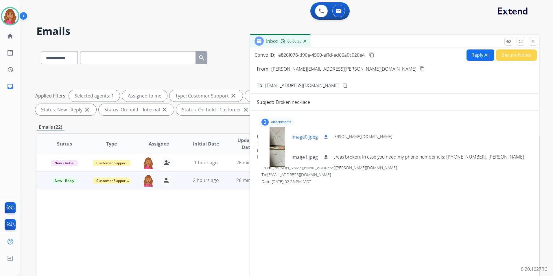
click at [324, 137] on mat-icon "download" at bounding box center [326, 136] width 5 height 5
click at [326, 136] on mat-icon "download" at bounding box center [326, 136] width 5 height 5
click at [378, 117] on div "2 attachments image0.jpeg download image1.jpeg download" at bounding box center [394, 122] width 275 height 14
click at [480, 54] on button "Reply All" at bounding box center [481, 54] width 28 height 11
select select "**********"
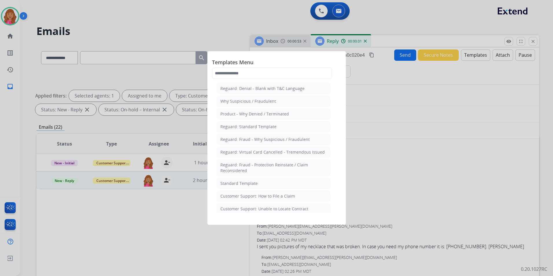
drag, startPoint x: 247, startPoint y: 184, endPoint x: 255, endPoint y: 189, distance: 9.1
click at [247, 184] on div "Standard Template" at bounding box center [238, 184] width 37 height 6
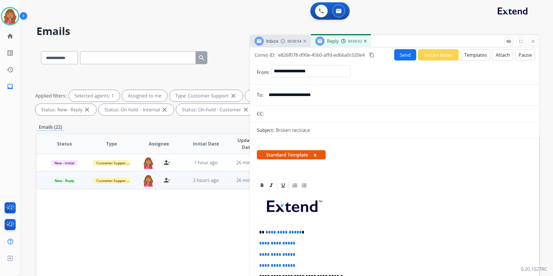
click at [297, 232] on span "**********" at bounding box center [284, 232] width 36 height 4
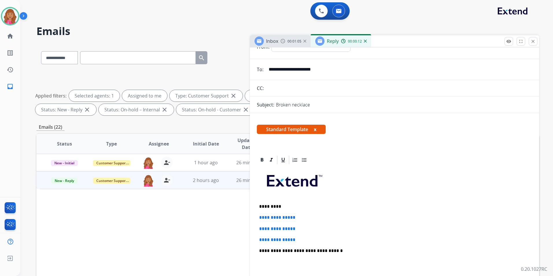
scroll to position [29, 0]
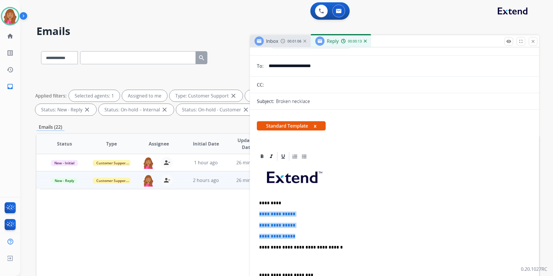
drag, startPoint x: 303, startPoint y: 234, endPoint x: 258, endPoint y: 214, distance: 50.0
click at [258, 214] on div "**********" at bounding box center [394, 261] width 275 height 199
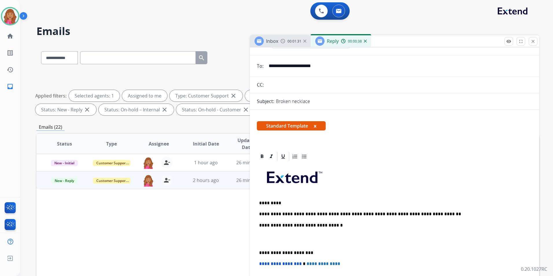
click at [284, 243] on p at bounding box center [394, 239] width 271 height 11
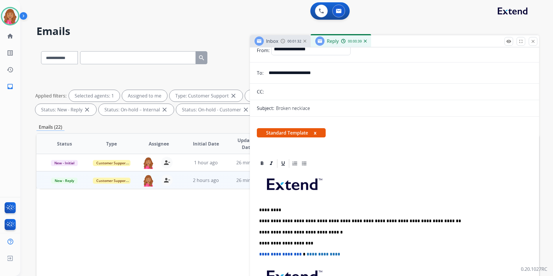
scroll to position [0, 0]
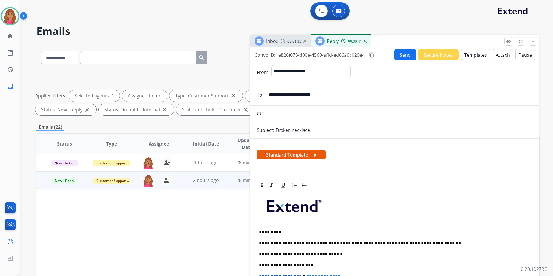
drag, startPoint x: 374, startPoint y: 56, endPoint x: 382, endPoint y: 59, distance: 8.7
click at [374, 55] on mat-icon "content_copy" at bounding box center [371, 54] width 5 height 5
click at [403, 54] on button "Send" at bounding box center [405, 54] width 22 height 11
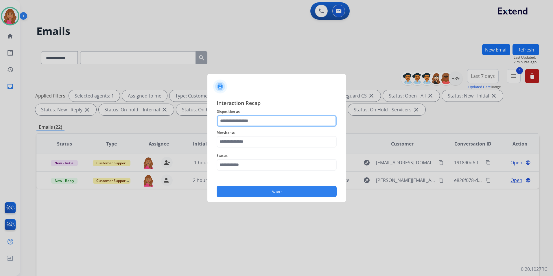
click at [244, 120] on input "text" at bounding box center [277, 121] width 120 height 12
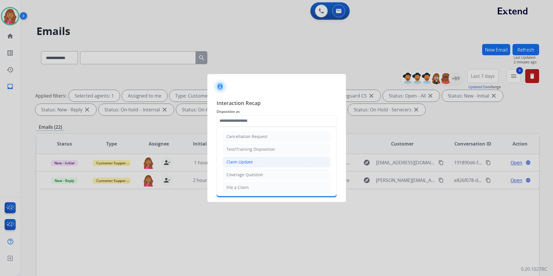
click at [238, 166] on li "Claim Update" at bounding box center [277, 162] width 108 height 11
type input "**********"
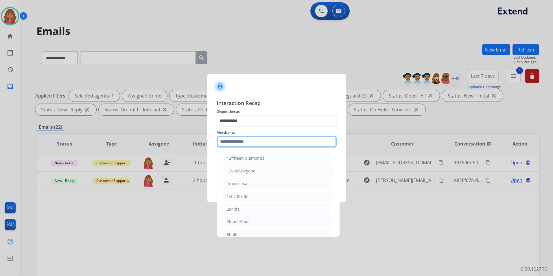
click at [235, 143] on input "text" at bounding box center [277, 142] width 120 height 12
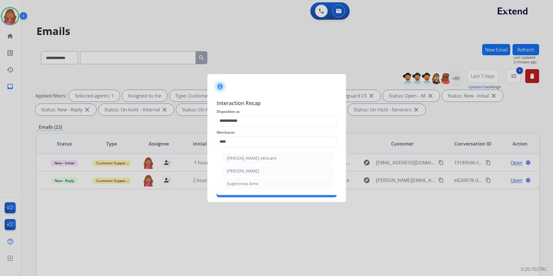
click at [239, 168] on li "[PERSON_NAME]" at bounding box center [278, 171] width 110 height 11
type input "**********"
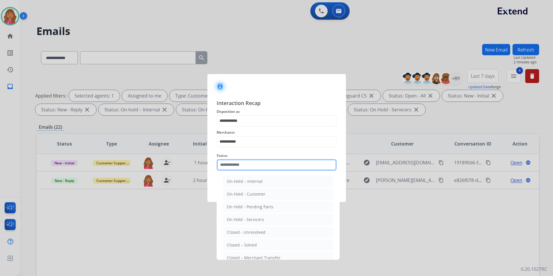
click at [239, 167] on input "text" at bounding box center [277, 165] width 120 height 12
click at [246, 246] on div "Closed – Solved" at bounding box center [242, 245] width 30 height 6
type input "**********"
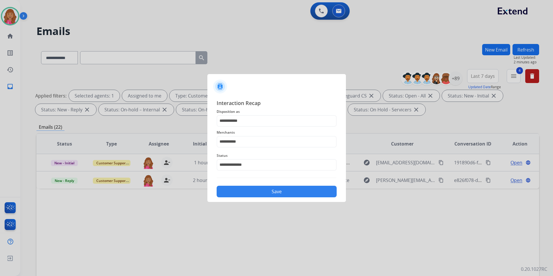
click at [258, 200] on div "**********" at bounding box center [276, 148] width 139 height 108
click at [259, 196] on button "Save" at bounding box center [277, 192] width 120 height 12
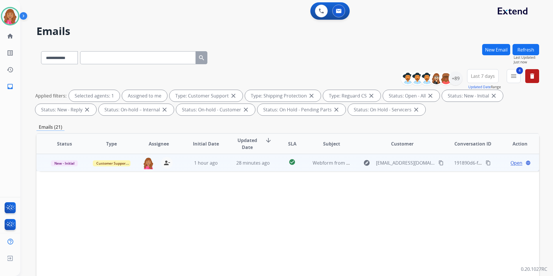
click at [511, 161] on span "Open" at bounding box center [517, 162] width 12 height 7
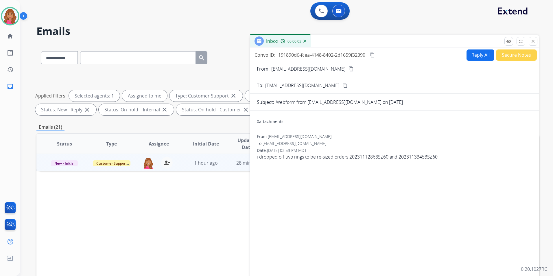
click at [349, 71] on mat-icon "content_copy" at bounding box center [351, 68] width 5 height 5
click at [467, 55] on button "Reply All" at bounding box center [481, 54] width 28 height 11
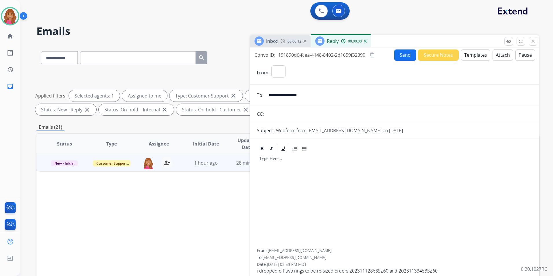
click at [464, 55] on button "Templates" at bounding box center [475, 54] width 29 height 11
select select "**********"
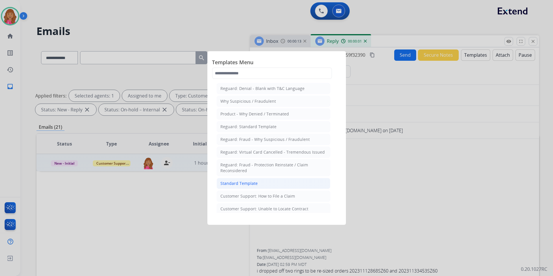
click at [270, 184] on li "Standard Template" at bounding box center [274, 183] width 114 height 11
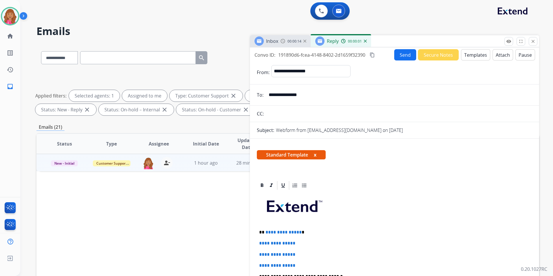
click at [298, 231] on span "**********" at bounding box center [284, 232] width 36 height 4
click at [298, 232] on span "**********" at bounding box center [284, 232] width 36 height 4
drag, startPoint x: 311, startPoint y: 262, endPoint x: 241, endPoint y: 243, distance: 72.4
click at [241, 243] on div "**********" at bounding box center [287, 200] width 503 height 313
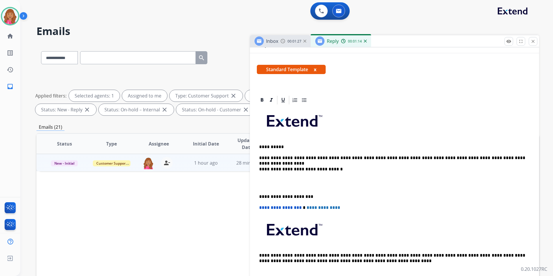
scroll to position [87, 0]
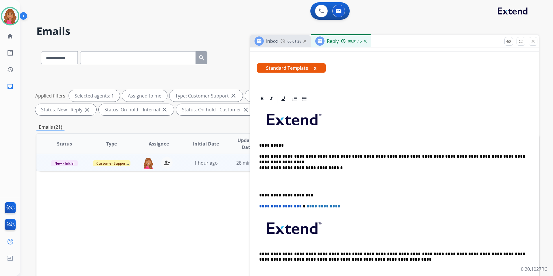
click at [275, 181] on p at bounding box center [394, 181] width 271 height 11
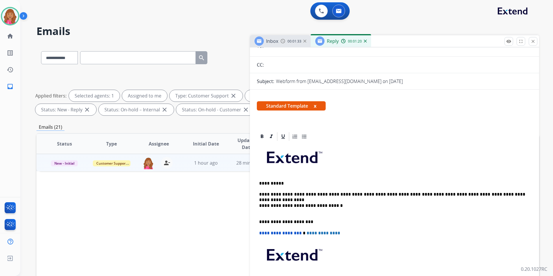
scroll to position [0, 0]
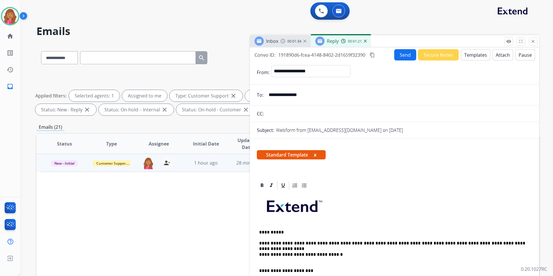
click at [405, 56] on button "Send" at bounding box center [405, 54] width 22 height 11
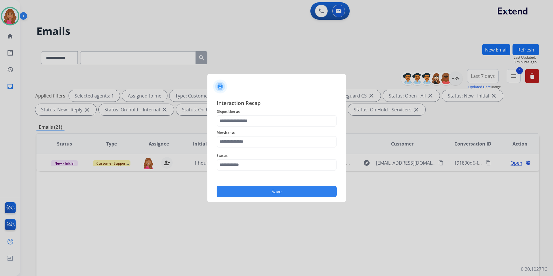
click at [284, 109] on span "Disposition as" at bounding box center [277, 111] width 120 height 7
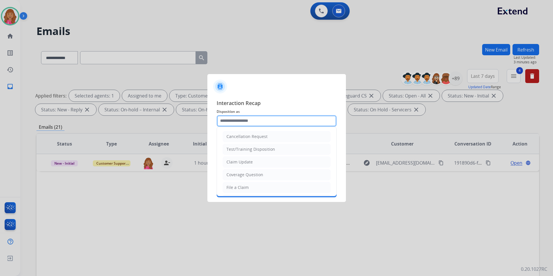
click at [281, 123] on input "text" at bounding box center [277, 121] width 120 height 12
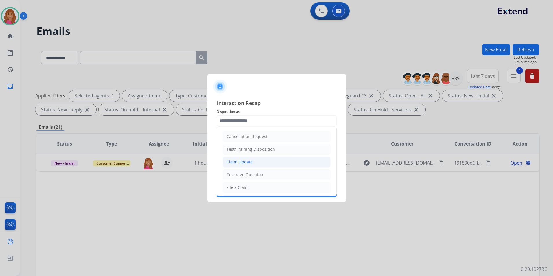
click at [255, 163] on li "Claim Update" at bounding box center [277, 162] width 108 height 11
type input "**********"
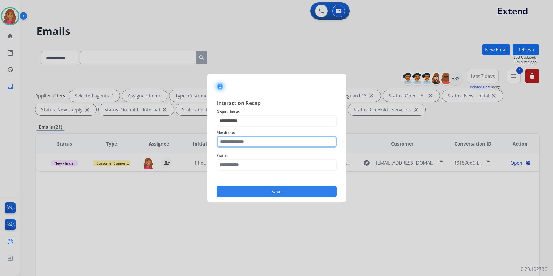
click at [252, 147] on input "text" at bounding box center [277, 142] width 120 height 12
click at [260, 161] on li "Brilliant earth" at bounding box center [278, 158] width 110 height 11
type input "**********"
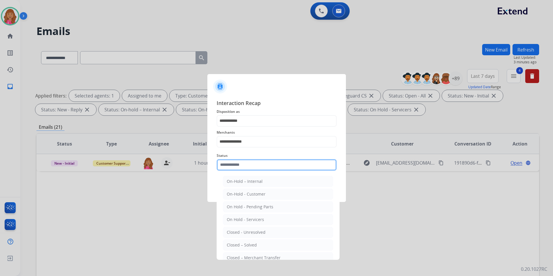
click at [254, 169] on input "text" at bounding box center [277, 165] width 120 height 12
click at [269, 246] on li "Closed – Solved" at bounding box center [278, 245] width 110 height 11
type input "**********"
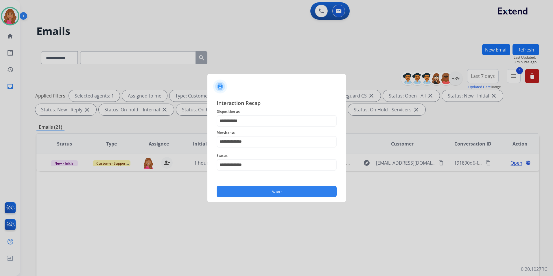
click at [262, 196] on button "Save" at bounding box center [277, 192] width 120 height 12
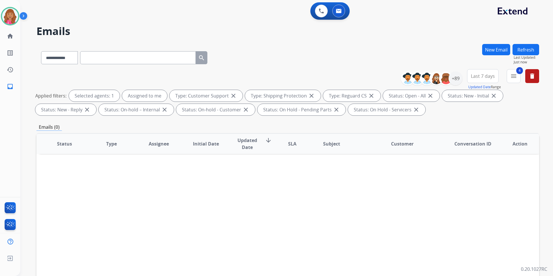
scroll to position [81, 0]
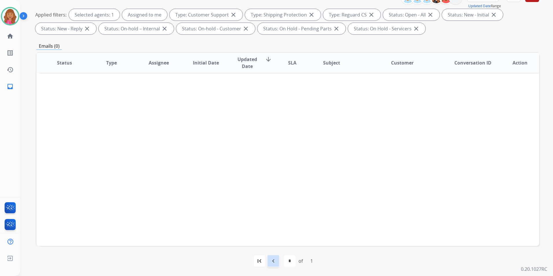
click at [273, 259] on mat-icon "navigate_before" at bounding box center [273, 261] width 7 height 7
select select
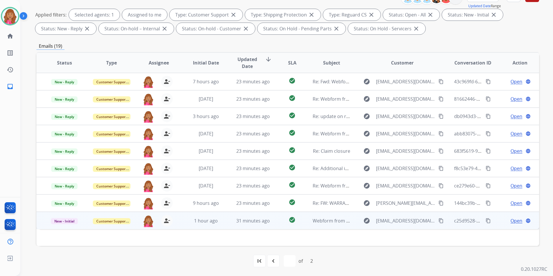
click at [513, 220] on span "Open" at bounding box center [517, 220] width 12 height 7
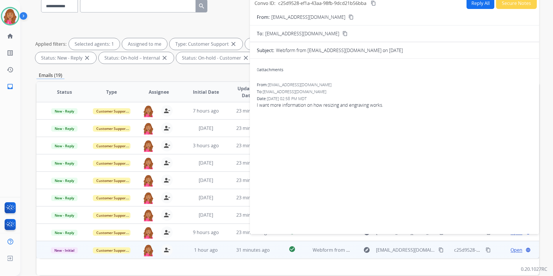
scroll to position [0, 0]
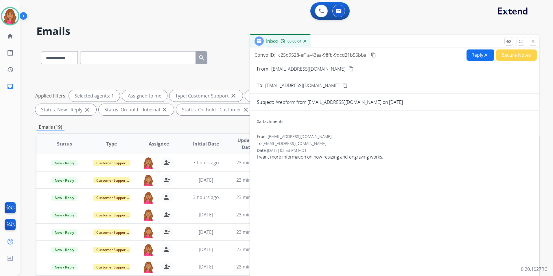
click at [349, 70] on mat-icon "content_copy" at bounding box center [351, 68] width 5 height 5
click at [375, 55] on mat-icon "content_copy" at bounding box center [373, 54] width 5 height 5
click at [483, 54] on button "Reply All" at bounding box center [481, 54] width 28 height 11
select select "**********"
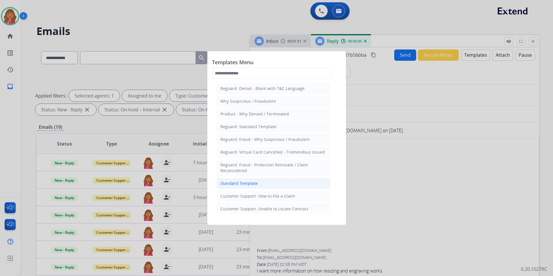
click at [269, 187] on li "Standard Template" at bounding box center [274, 183] width 114 height 11
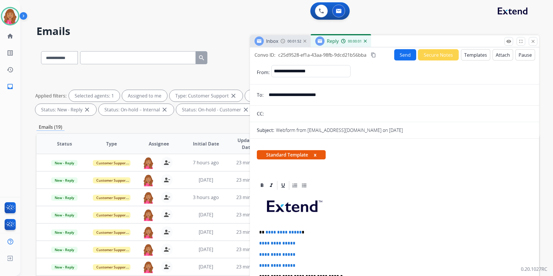
click at [298, 233] on p "**********" at bounding box center [392, 232] width 266 height 5
click at [267, 233] on p "**********" at bounding box center [392, 232] width 266 height 5
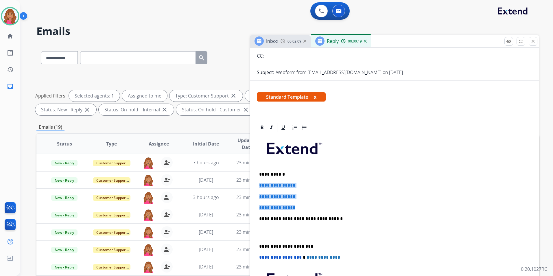
drag, startPoint x: 297, startPoint y: 206, endPoint x: 254, endPoint y: 181, distance: 49.2
click at [254, 181] on div "**********" at bounding box center [394, 242] width 289 height 240
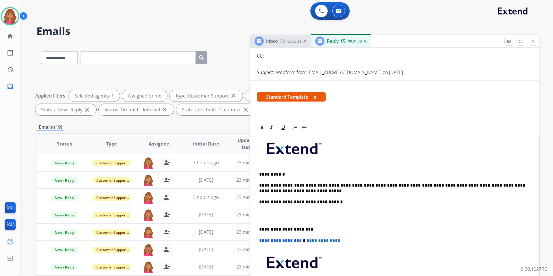
click at [274, 218] on p at bounding box center [394, 215] width 271 height 11
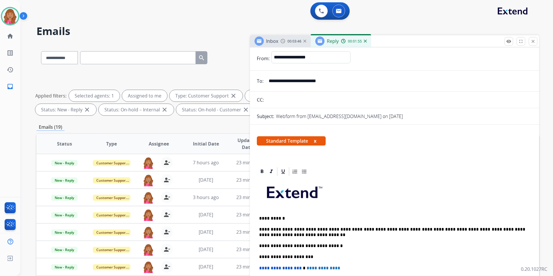
scroll to position [0, 0]
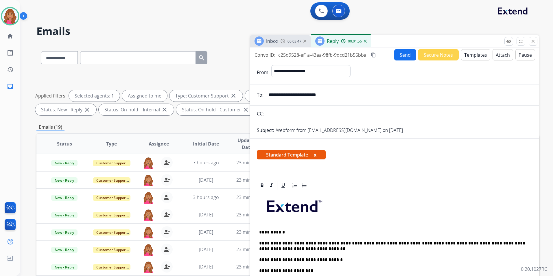
click at [394, 57] on button "Send" at bounding box center [405, 54] width 22 height 11
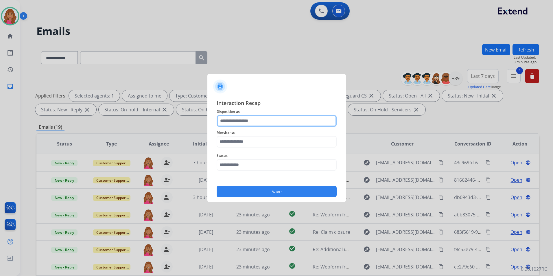
click at [257, 121] on input "text" at bounding box center [277, 121] width 120 height 12
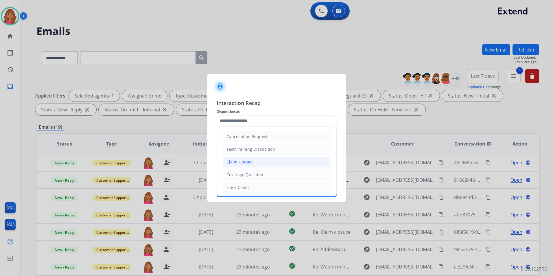
click at [257, 162] on li "Claim Update" at bounding box center [277, 162] width 108 height 11
type input "**********"
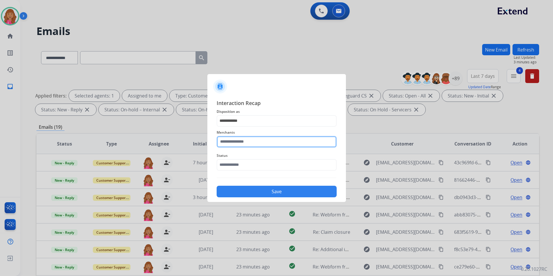
click at [256, 140] on input "text" at bounding box center [277, 142] width 120 height 12
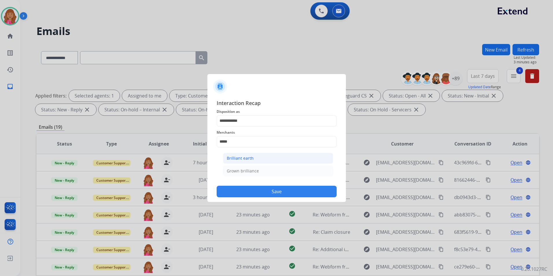
click at [264, 162] on li "Brilliant earth" at bounding box center [278, 158] width 110 height 11
type input "**********"
click at [258, 174] on div "**********" at bounding box center [277, 148] width 120 height 99
click at [257, 170] on div "Status" at bounding box center [277, 161] width 120 height 23
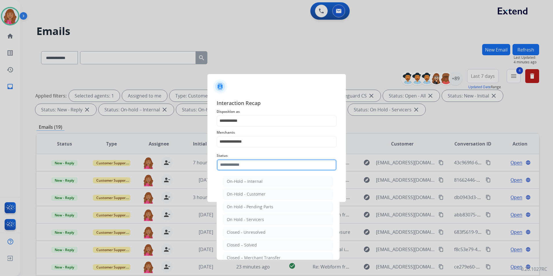
click at [256, 165] on input "text" at bounding box center [277, 165] width 120 height 12
click at [248, 243] on div "Closed – Solved" at bounding box center [242, 245] width 30 height 6
type input "**********"
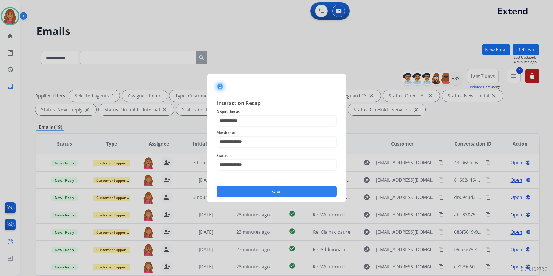
click at [251, 191] on button "Save" at bounding box center [277, 192] width 120 height 12
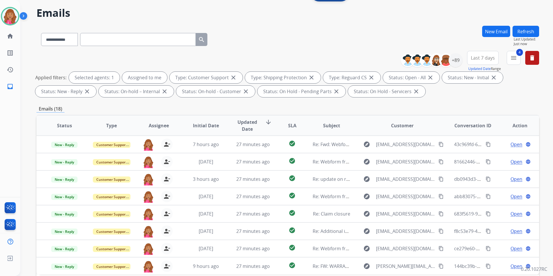
scroll to position [81, 0]
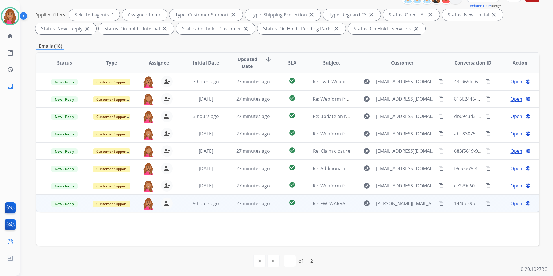
click at [512, 204] on span "Open" at bounding box center [517, 203] width 12 height 7
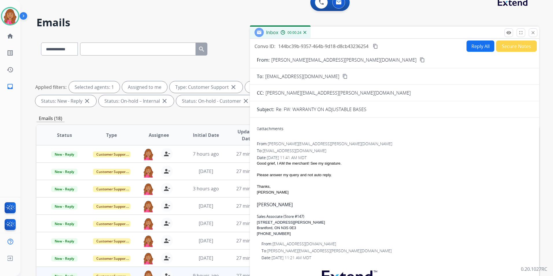
scroll to position [0, 0]
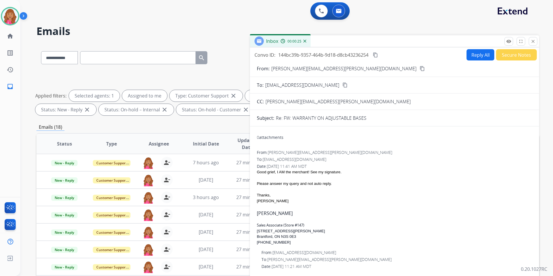
click at [480, 48] on div "Convo ID: 144bc39b-9357-464b-9d18-d8cb43236254 content_copy Reply All Secure No…" at bounding box center [394, 165] width 289 height 236
click at [474, 55] on button "Reply All" at bounding box center [481, 54] width 28 height 11
select select "**********"
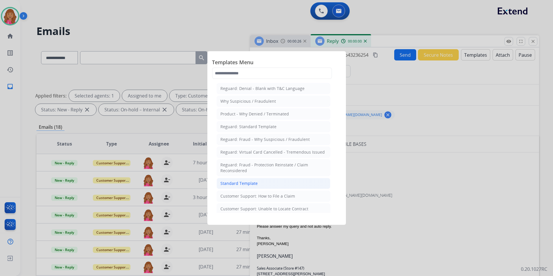
click at [266, 181] on li "Standard Template" at bounding box center [274, 183] width 114 height 11
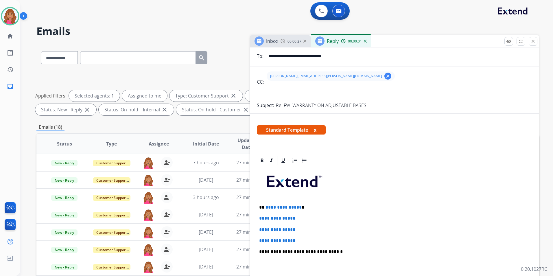
scroll to position [116, 0]
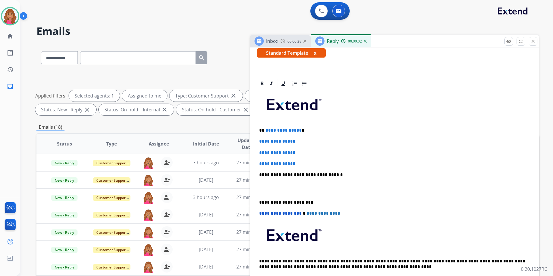
click at [299, 130] on p "**********" at bounding box center [392, 130] width 266 height 5
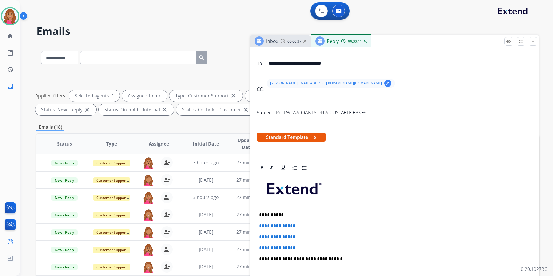
scroll to position [58, 0]
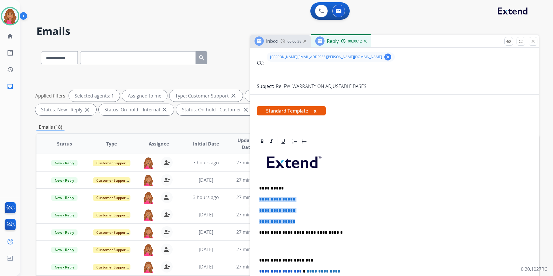
drag, startPoint x: 260, startPoint y: 202, endPoint x: 253, endPoint y: 196, distance: 8.0
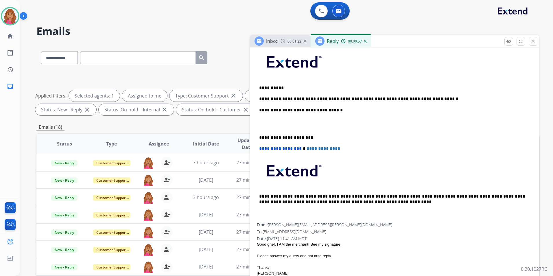
scroll to position [145, 0]
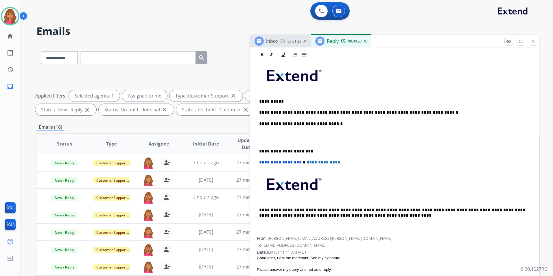
click at [285, 139] on p at bounding box center [394, 137] width 271 height 11
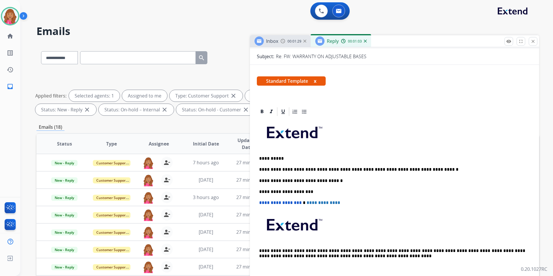
scroll to position [0, 0]
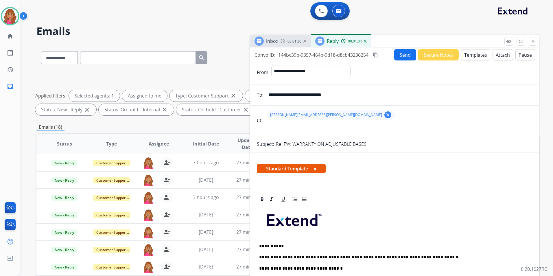
click at [402, 55] on button "Send" at bounding box center [405, 54] width 22 height 11
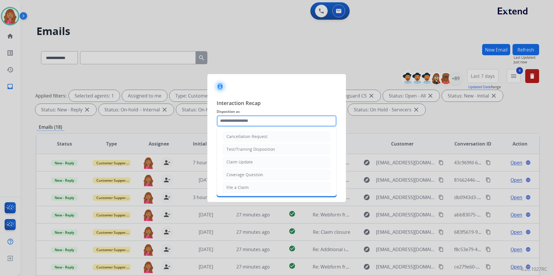
click at [242, 122] on input "text" at bounding box center [277, 121] width 120 height 12
click at [250, 173] on div "Coverage Question" at bounding box center [245, 175] width 37 height 6
type input "**********"
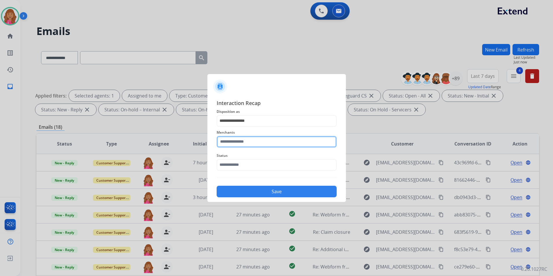
click at [251, 144] on input "text" at bounding box center [277, 142] width 120 height 12
click at [249, 164] on ul "Not found" at bounding box center [278, 160] width 114 height 20
click at [250, 161] on li "Not found" at bounding box center [278, 158] width 110 height 11
type input "*********"
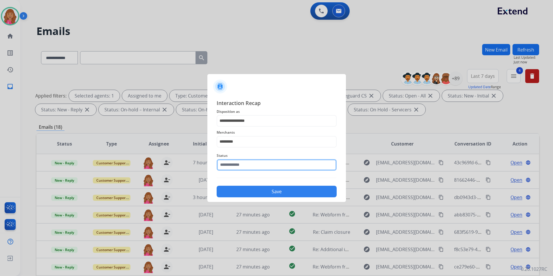
click at [244, 169] on input "text" at bounding box center [277, 165] width 120 height 12
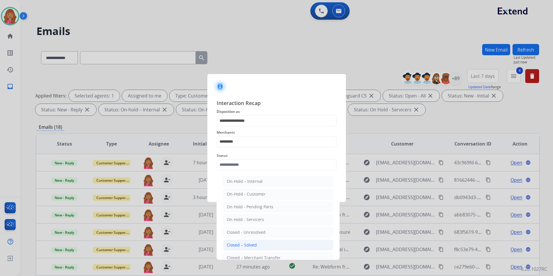
click at [242, 240] on li "Closed – Solved" at bounding box center [278, 245] width 110 height 11
type input "**********"
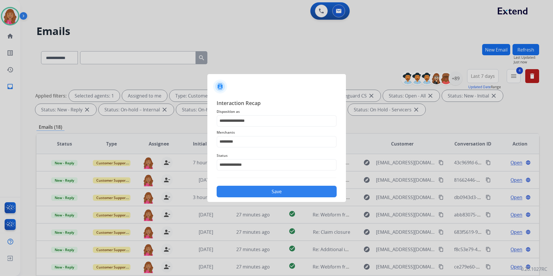
click at [250, 193] on button "Save" at bounding box center [277, 192] width 120 height 12
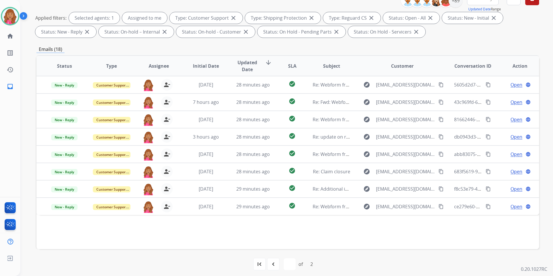
scroll to position [81, 0]
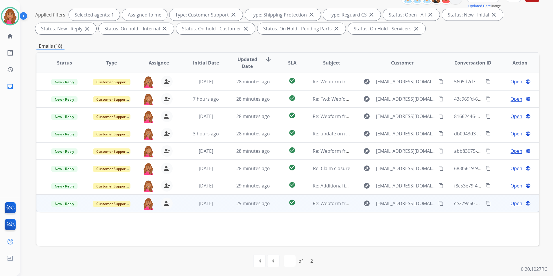
click at [511, 202] on span "Open" at bounding box center [517, 203] width 12 height 7
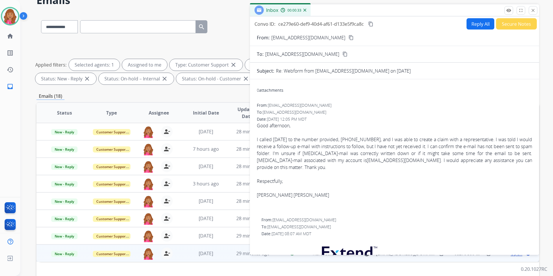
scroll to position [0, 0]
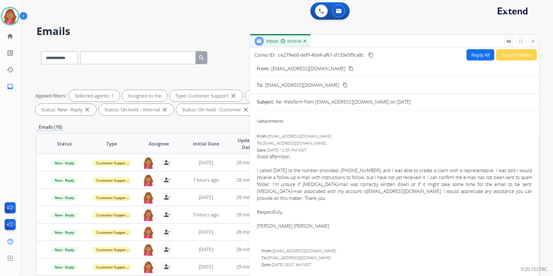
click at [349, 68] on mat-icon "content_copy" at bounding box center [351, 68] width 5 height 5
click at [479, 55] on button "Reply All" at bounding box center [481, 54] width 28 height 11
select select "**********"
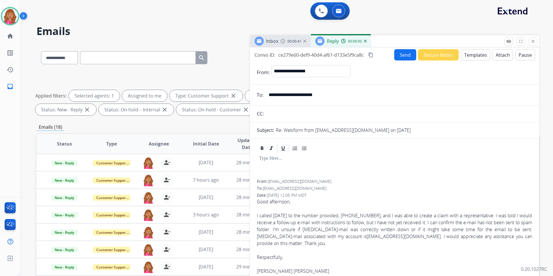
click at [479, 55] on button "Templates" at bounding box center [475, 54] width 29 height 11
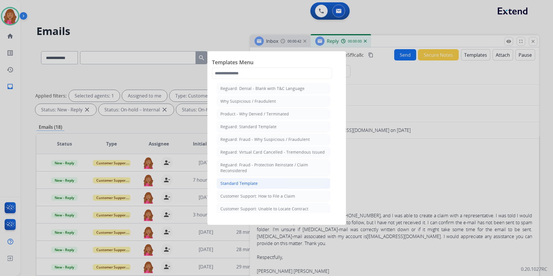
click at [249, 183] on div "Standard Template" at bounding box center [238, 184] width 37 height 6
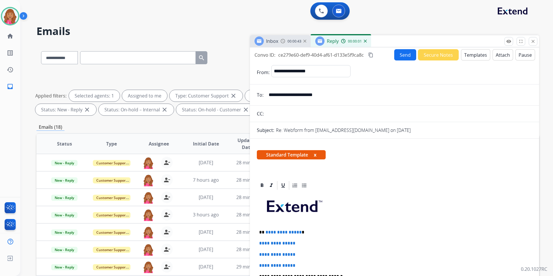
click at [299, 232] on p "**********" at bounding box center [392, 232] width 266 height 5
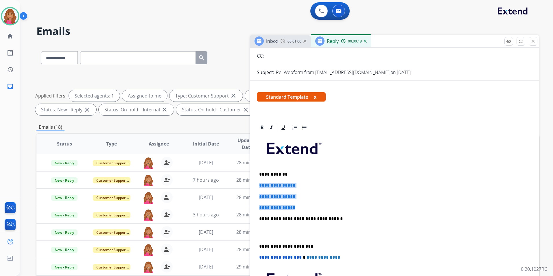
drag, startPoint x: 304, startPoint y: 203, endPoint x: 253, endPoint y: 182, distance: 54.9
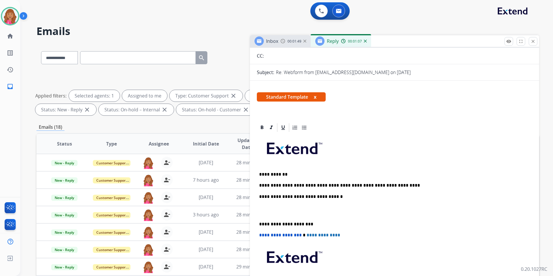
click at [418, 186] on p "**********" at bounding box center [392, 185] width 266 height 5
click at [272, 210] on p at bounding box center [394, 210] width 271 height 11
click at [262, 212] on p at bounding box center [394, 210] width 271 height 11
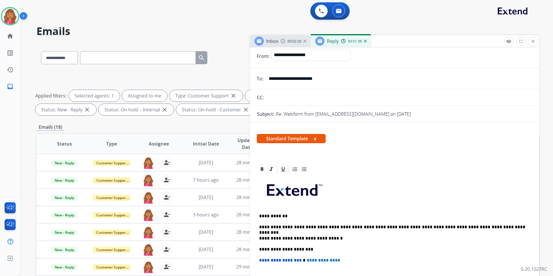
scroll to position [0, 0]
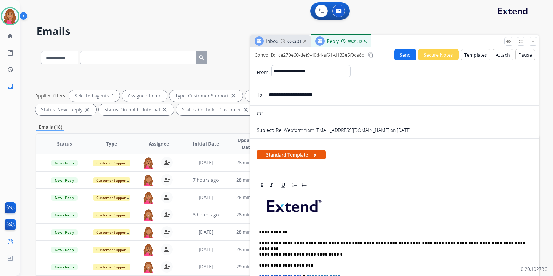
click at [373, 55] on mat-icon "content_copy" at bounding box center [370, 54] width 5 height 5
click at [396, 54] on button "Send" at bounding box center [405, 54] width 22 height 11
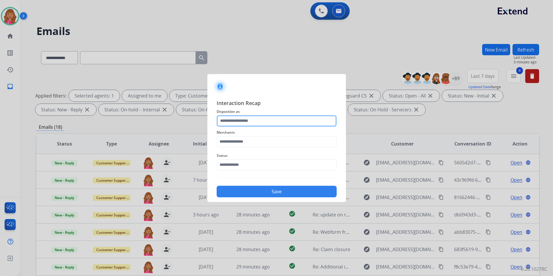
click at [245, 122] on input "text" at bounding box center [277, 121] width 120 height 12
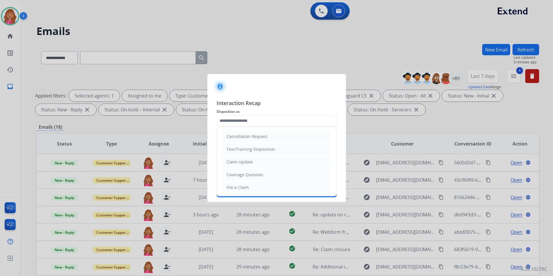
drag, startPoint x: 240, startPoint y: 162, endPoint x: 236, endPoint y: 148, distance: 14.7
click at [240, 161] on div "Claim Update" at bounding box center [240, 162] width 26 height 6
type input "**********"
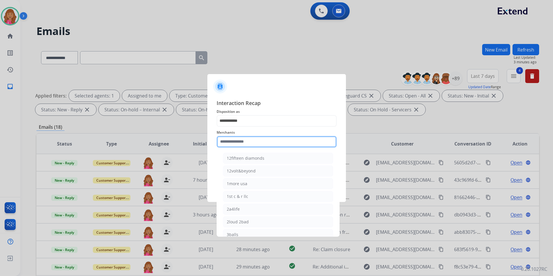
click at [235, 144] on input "text" at bounding box center [277, 142] width 120 height 12
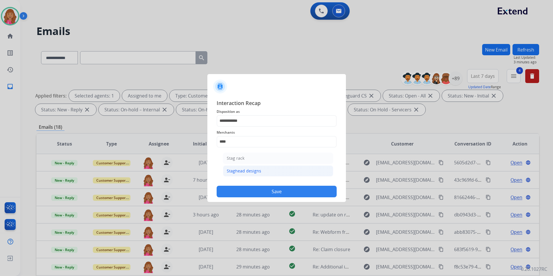
click at [249, 168] on li "Staghead designs" at bounding box center [278, 171] width 110 height 11
type input "**********"
drag, startPoint x: 245, startPoint y: 164, endPoint x: 247, endPoint y: 169, distance: 5.2
click at [246, 165] on input "text" at bounding box center [277, 165] width 120 height 12
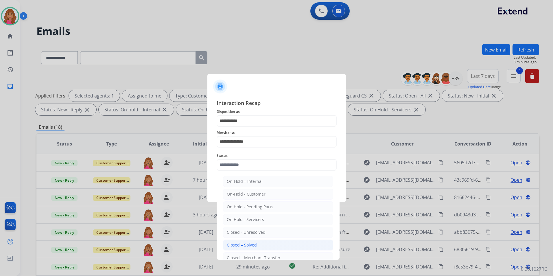
click at [248, 244] on div "Closed – Solved" at bounding box center [242, 245] width 30 height 6
type input "**********"
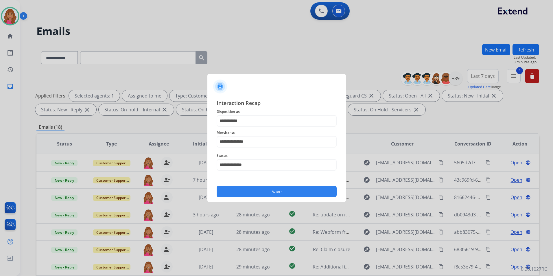
click at [243, 191] on button "Save" at bounding box center [277, 192] width 120 height 12
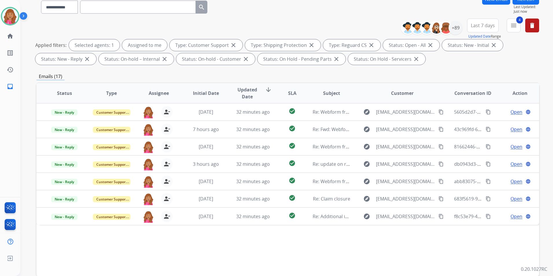
scroll to position [81, 0]
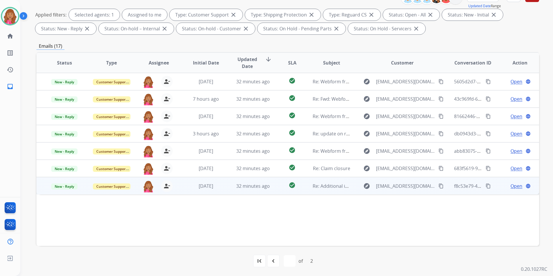
click at [512, 183] on span "Open" at bounding box center [517, 186] width 12 height 7
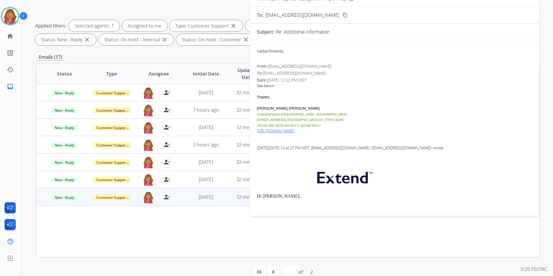
scroll to position [23, 0]
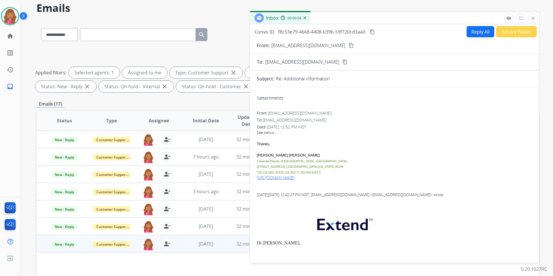
click at [533, 13] on div "Inbox 00:00:04" at bounding box center [394, 18] width 289 height 12
click at [535, 19] on mat-icon "close" at bounding box center [533, 18] width 5 height 5
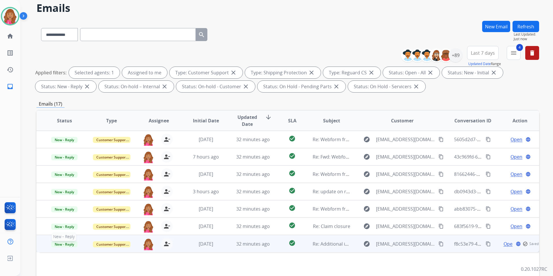
click at [69, 245] on span "New - Reply" at bounding box center [64, 244] width 26 height 6
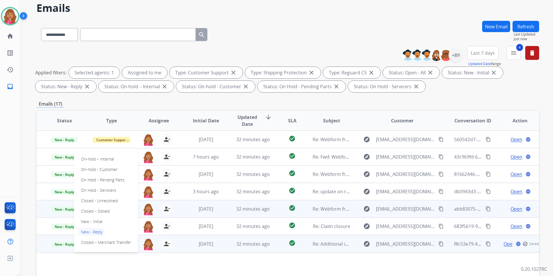
click at [108, 212] on p "Closed – Solved" at bounding box center [95, 211] width 33 height 8
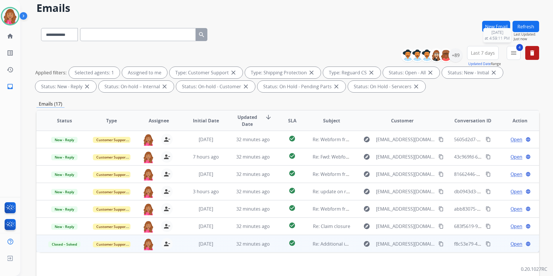
click at [530, 30] on button "Refresh" at bounding box center [526, 26] width 27 height 11
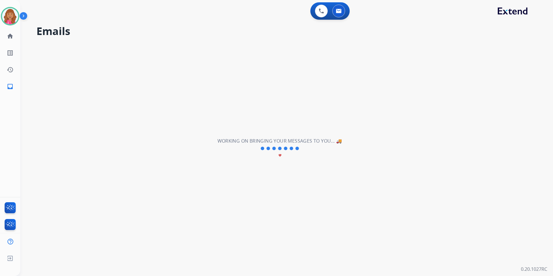
scroll to position [0, 0]
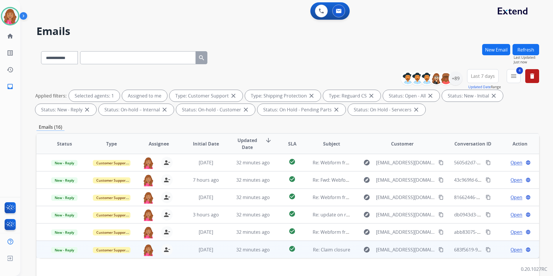
click at [515, 247] on span "Open" at bounding box center [517, 249] width 12 height 7
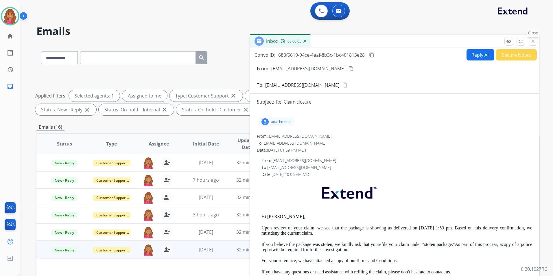
click at [534, 42] on mat-icon "close" at bounding box center [533, 41] width 5 height 5
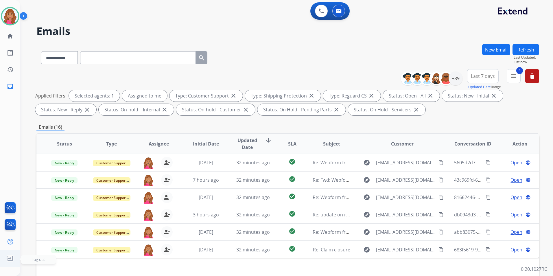
click at [10, 255] on img at bounding box center [10, 258] width 10 height 11
